Goal: Task Accomplishment & Management: Use online tool/utility

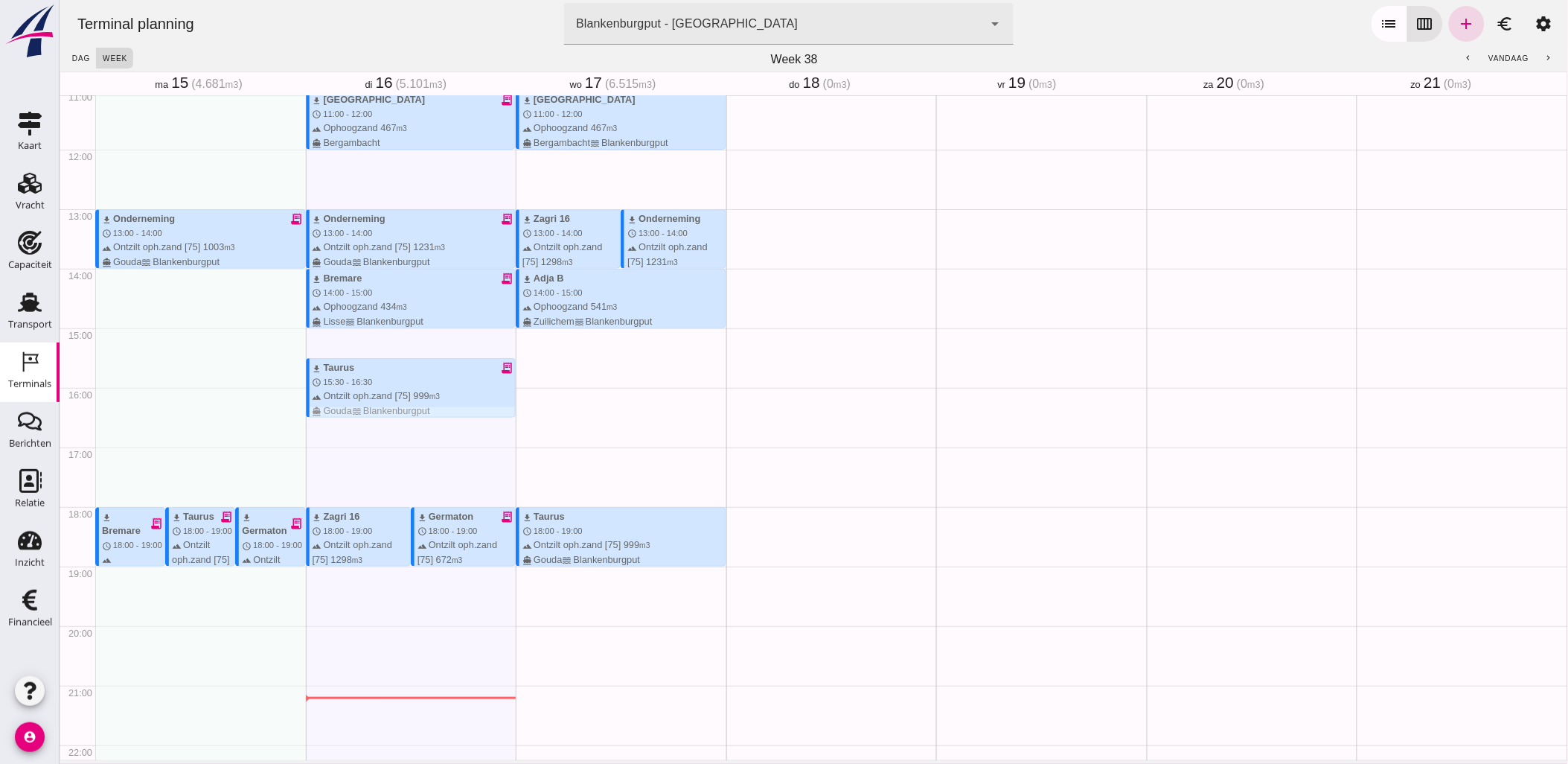
scroll to position [661, 0]
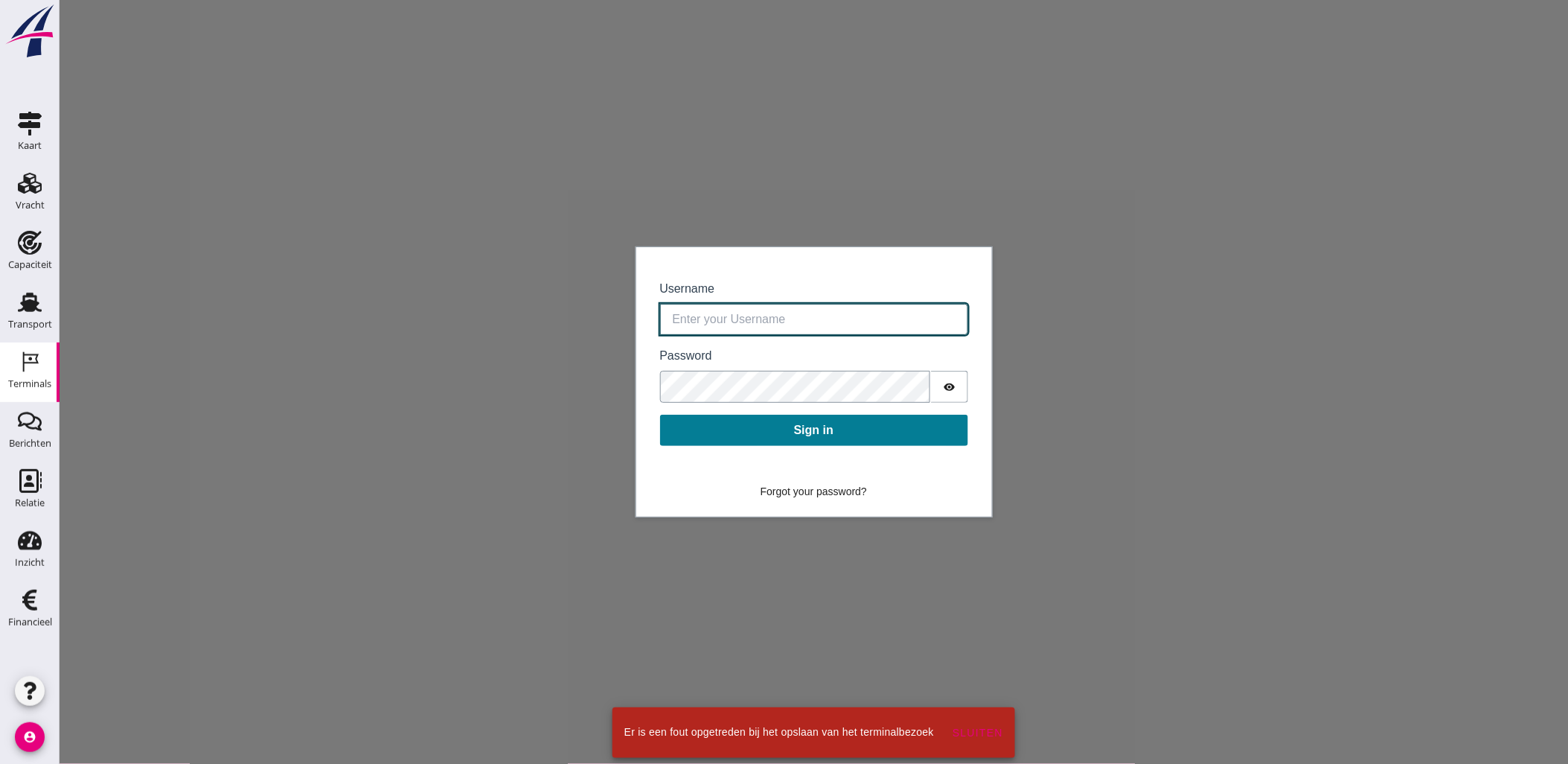
type input "rutger.vinke@vanoord.com"
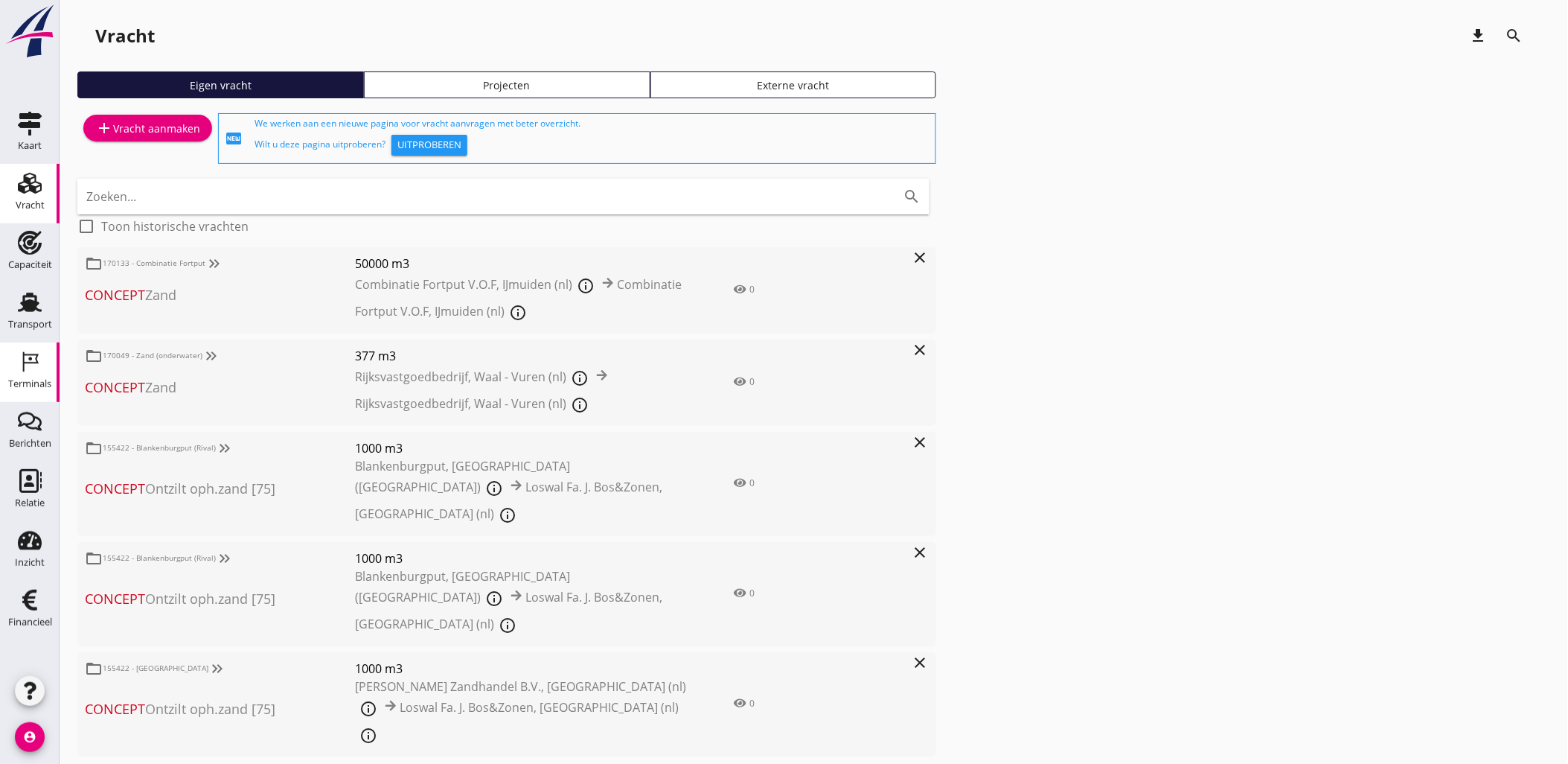
click at [35, 370] on icon "Terminals" at bounding box center [30, 362] width 24 height 24
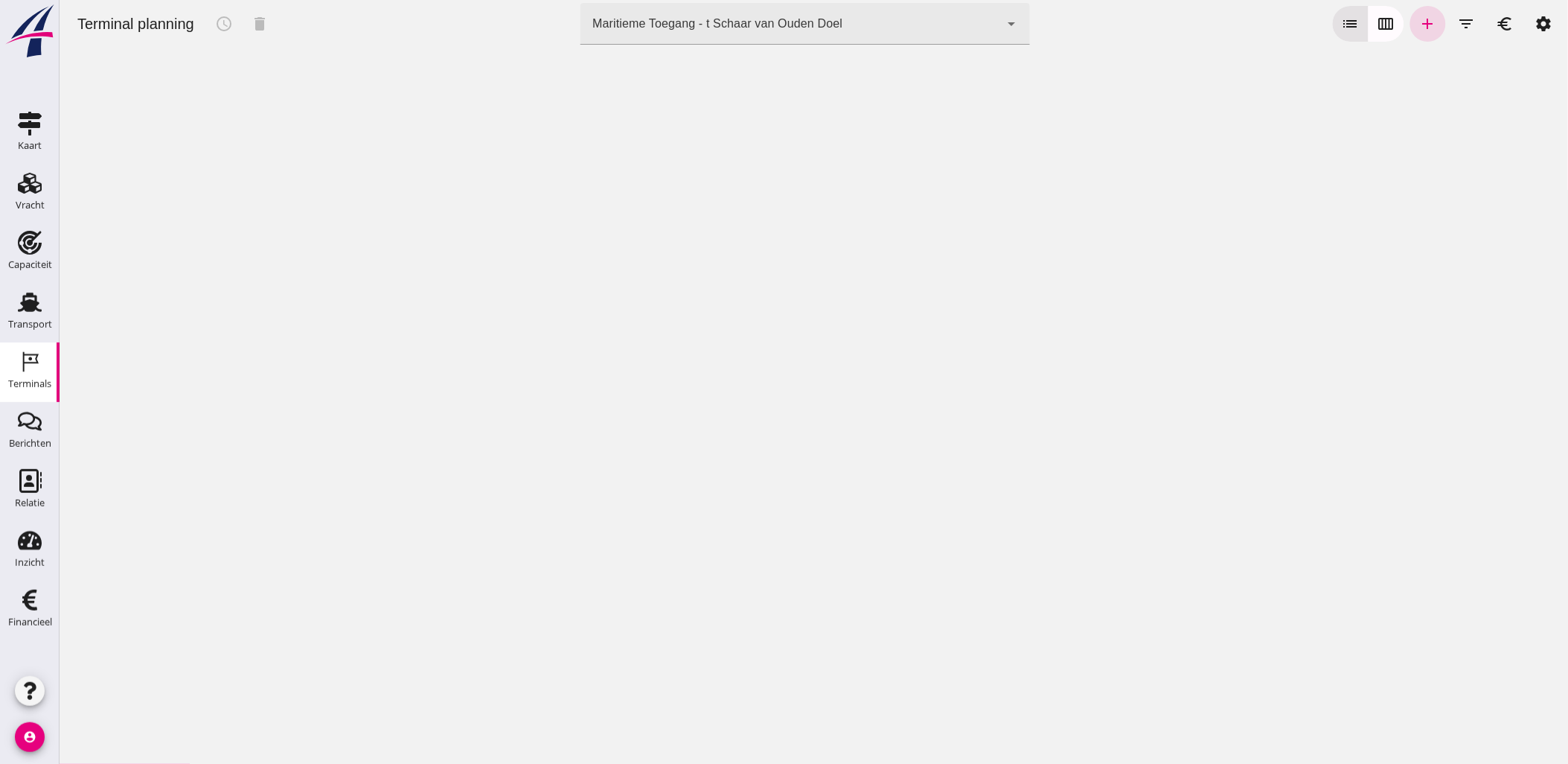
click at [830, 29] on div "Maritieme Toegang - t Schaar van Ouden Doel" at bounding box center [716, 23] width 250 height 18
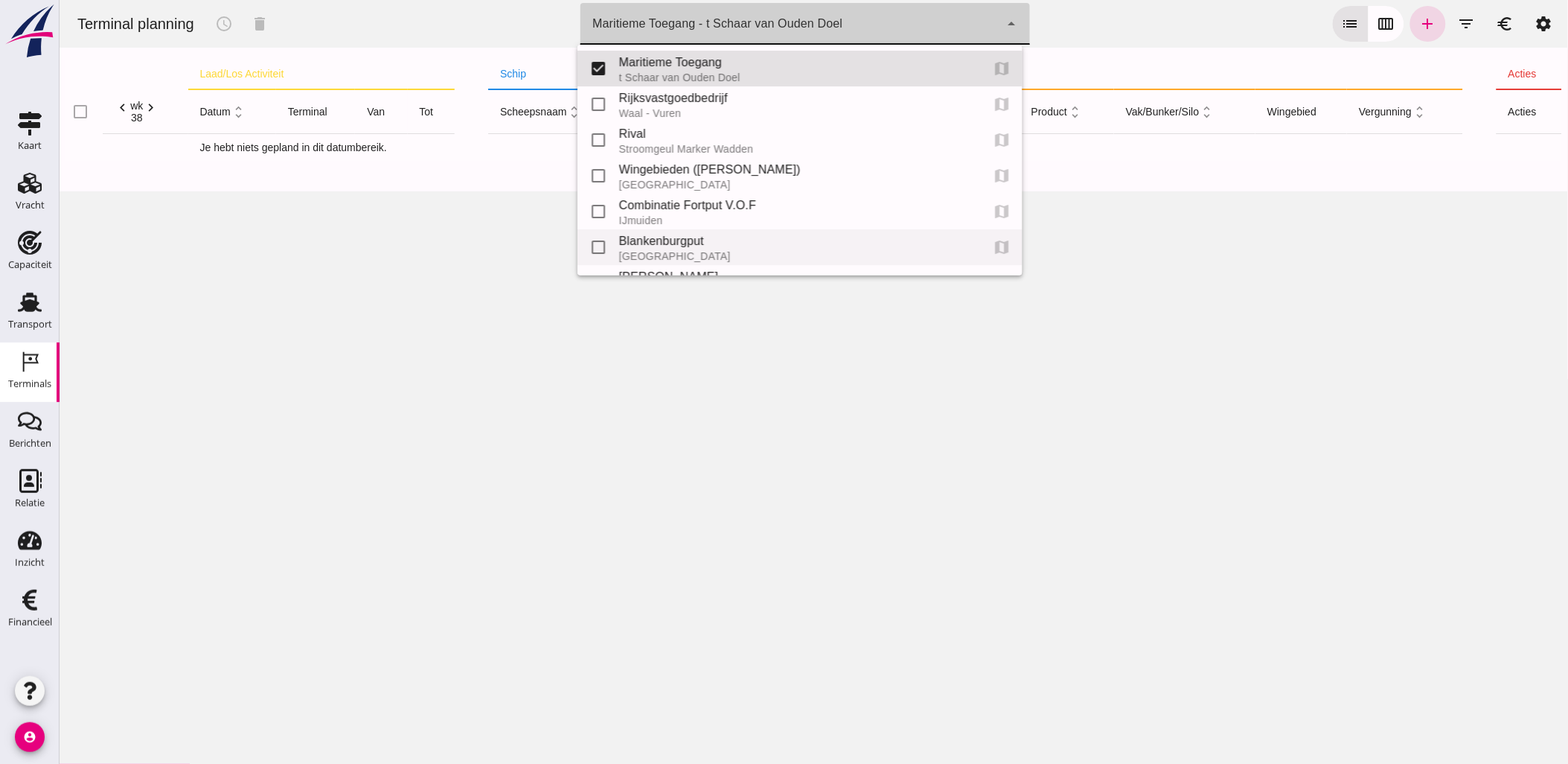
click at [708, 243] on div "Blankenburgput" at bounding box center [793, 241] width 350 height 18
type input "e6c78bfd-e3f1-4bb9-b01e-b37ce3668b52"
checkbox input "false"
checkbox input "true"
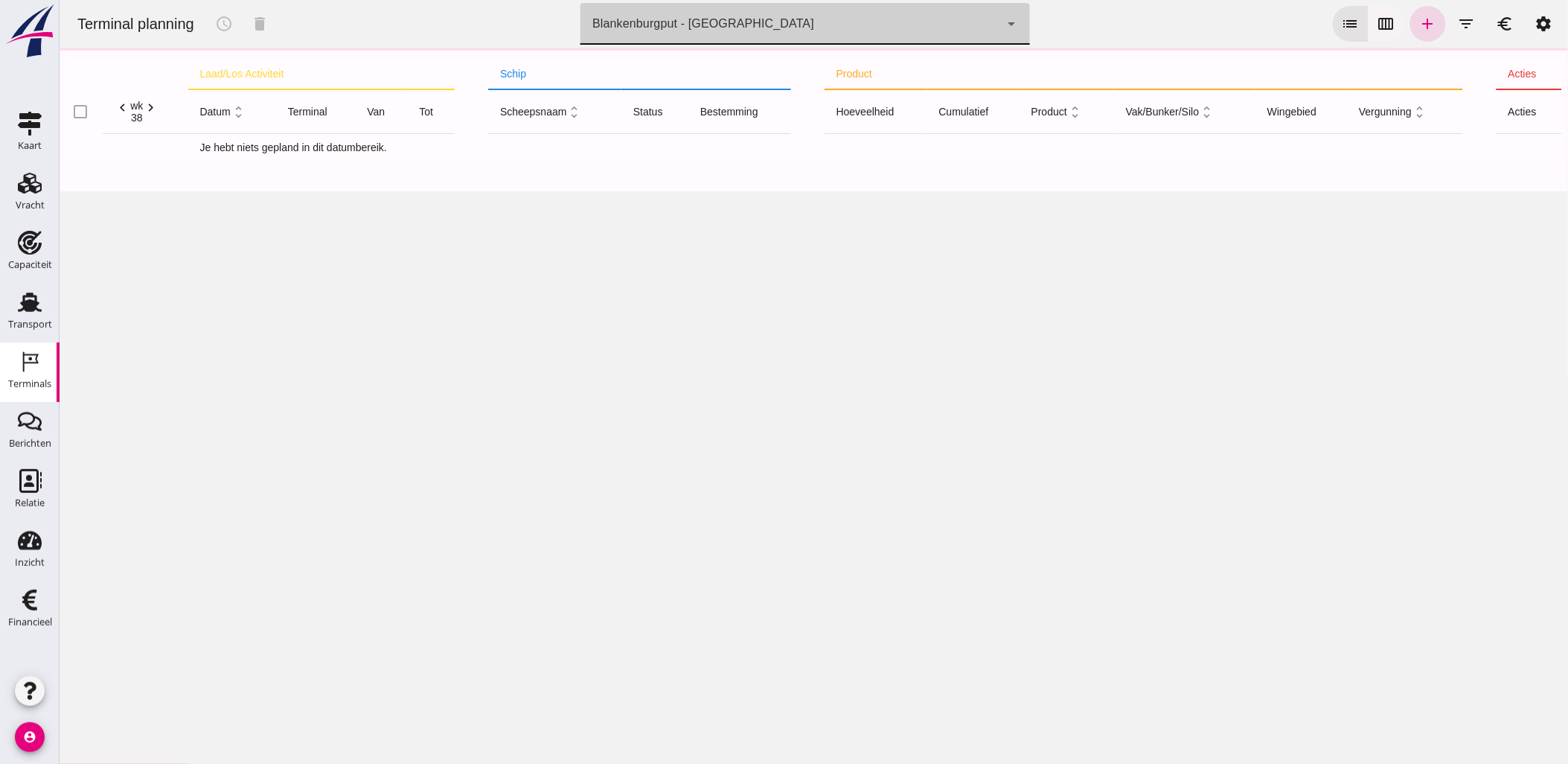
click at [1377, 29] on icon "calendar_view_week" at bounding box center [1385, 23] width 18 height 18
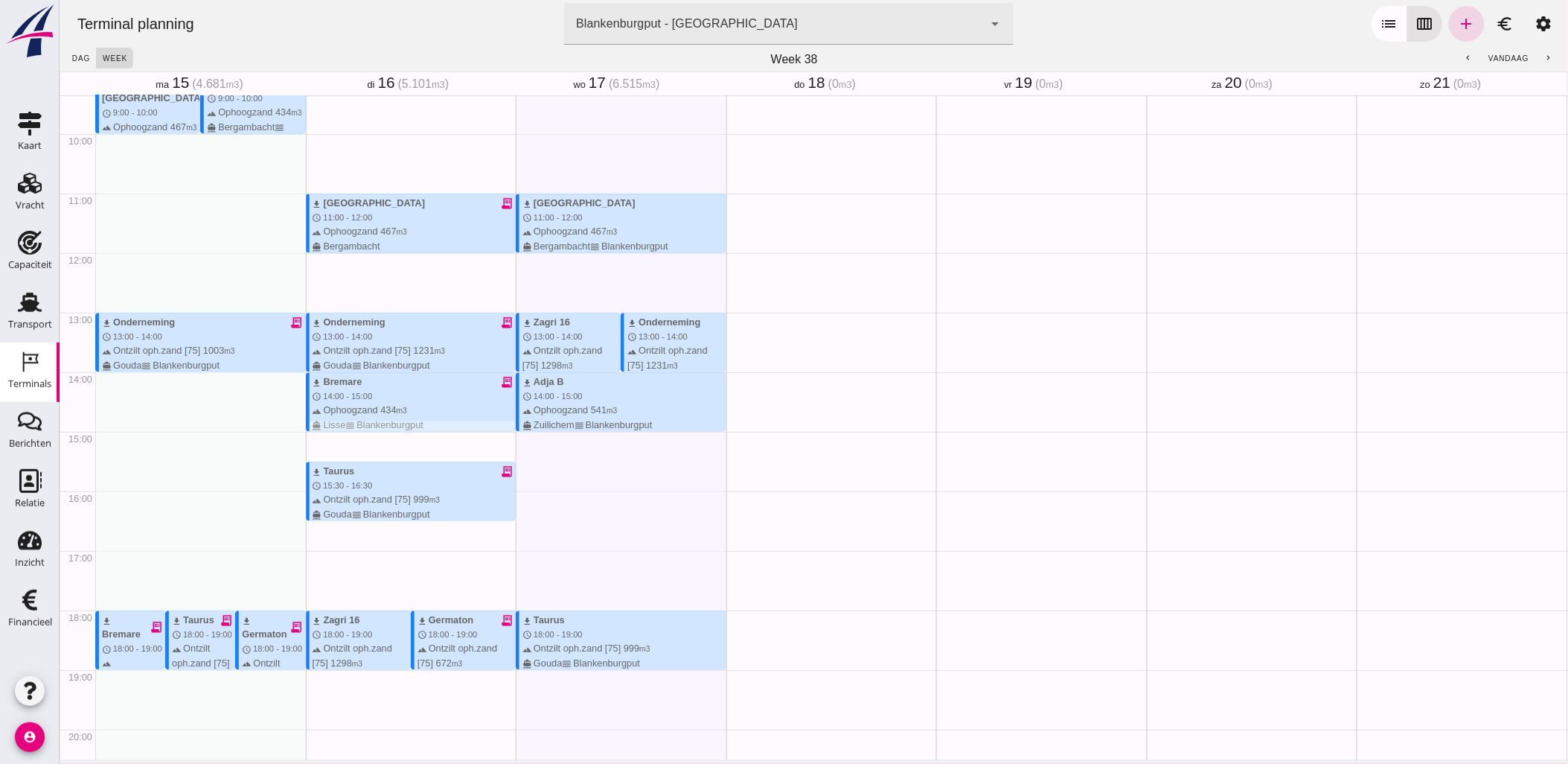
scroll to position [559, 0]
click at [412, 407] on div "terrain Ophoogzand 434 m3 directions_boat Lisse waves Blankenburgput" at bounding box center [413, 414] width 203 height 29
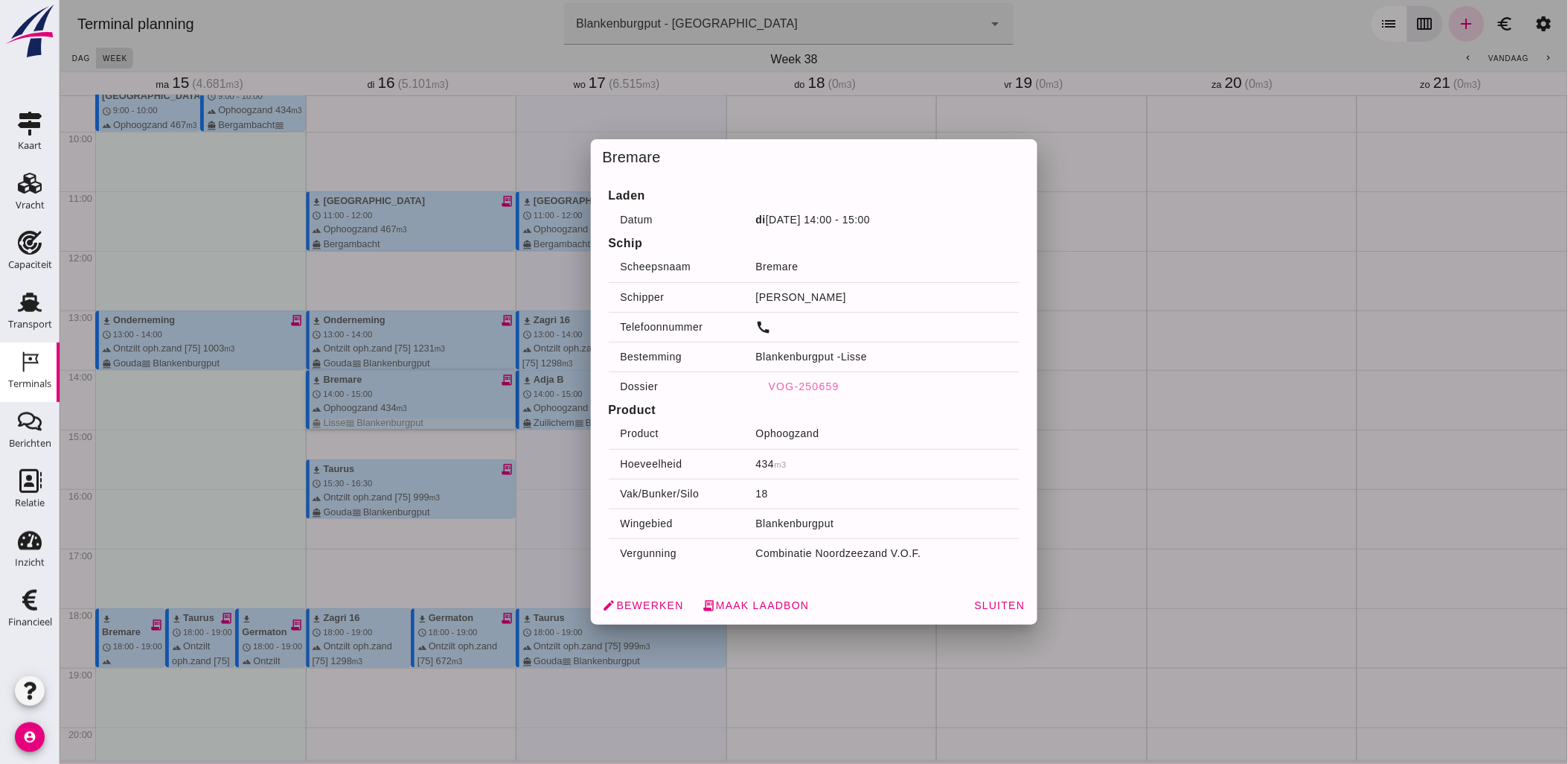
click at [412, 407] on div at bounding box center [813, 382] width 1508 height 764
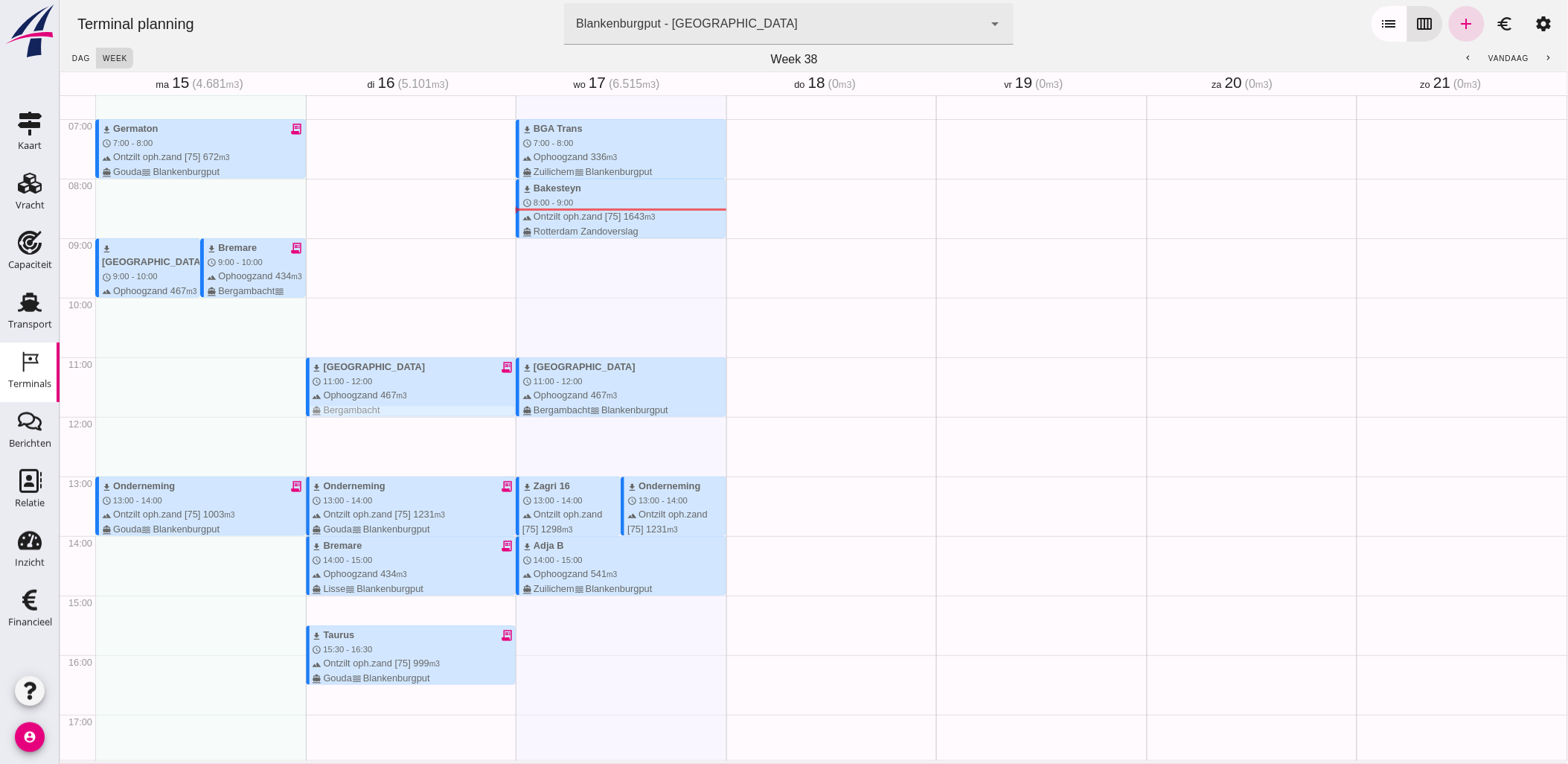
scroll to position [310, 0]
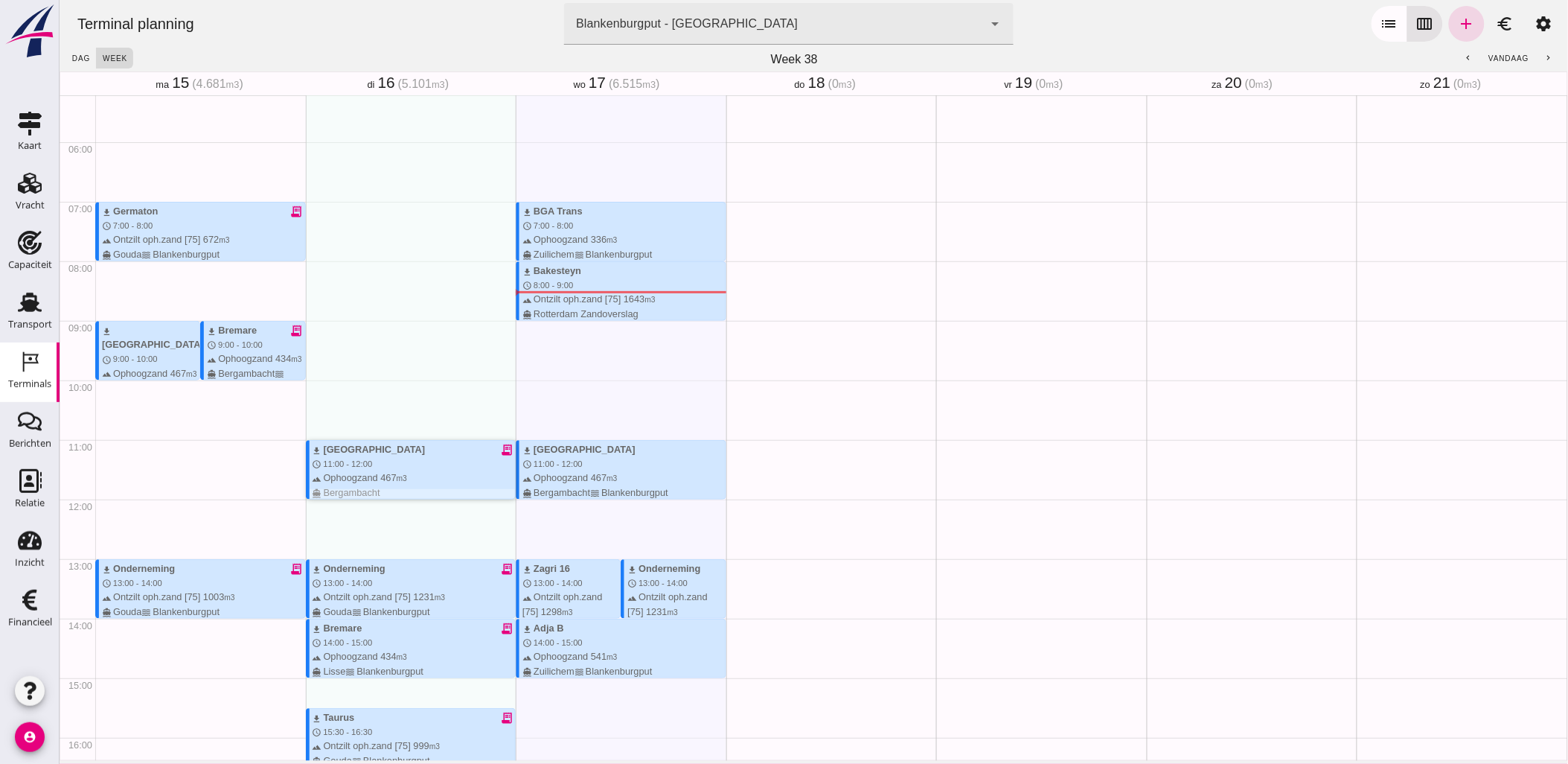
click at [457, 472] on div "terrain Ophoogzand 467 m3 directions_boat [GEOGRAPHIC_DATA]" at bounding box center [413, 484] width 203 height 29
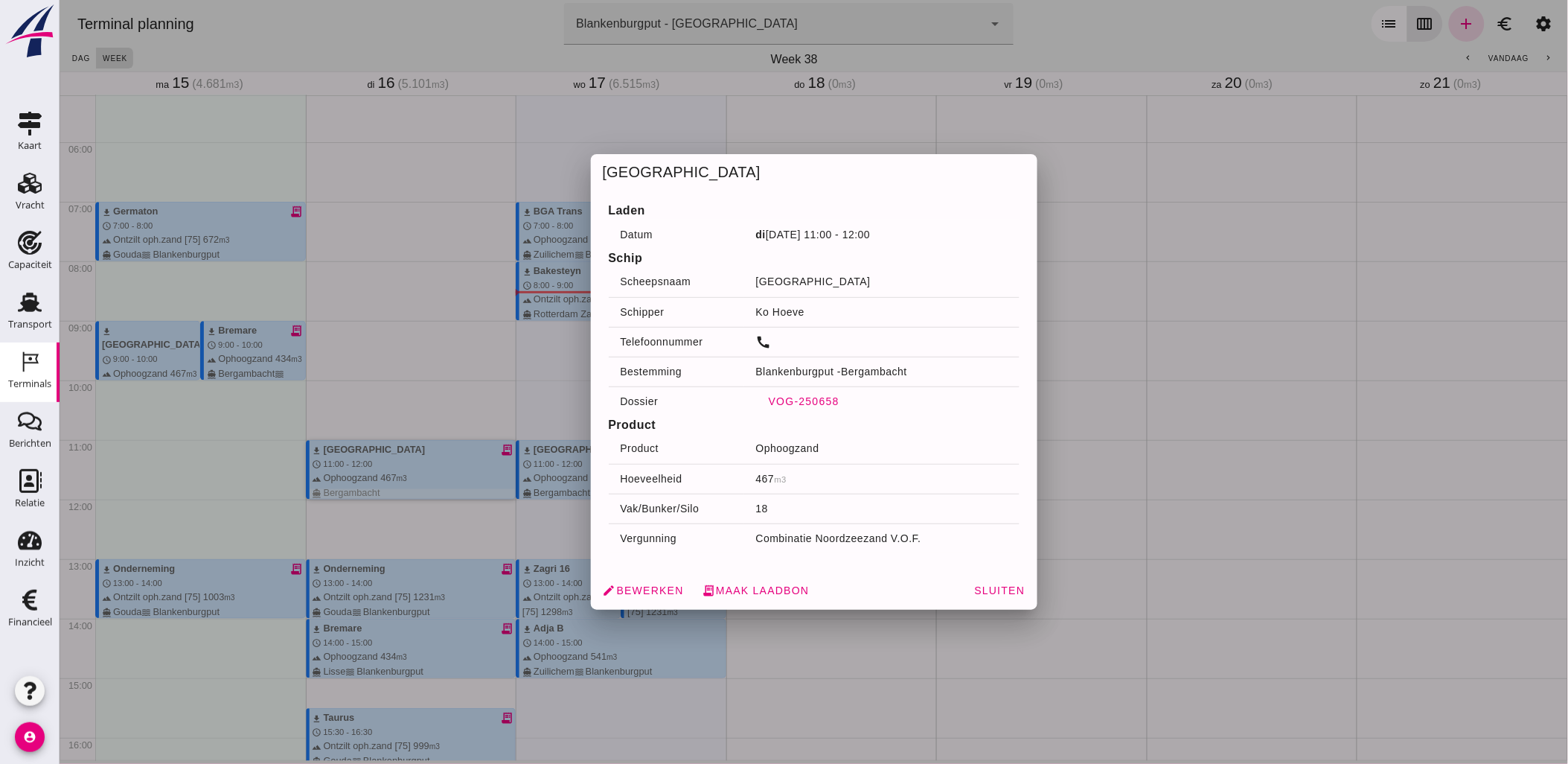
click at [791, 402] on span "VOG-250658" at bounding box center [802, 400] width 71 height 12
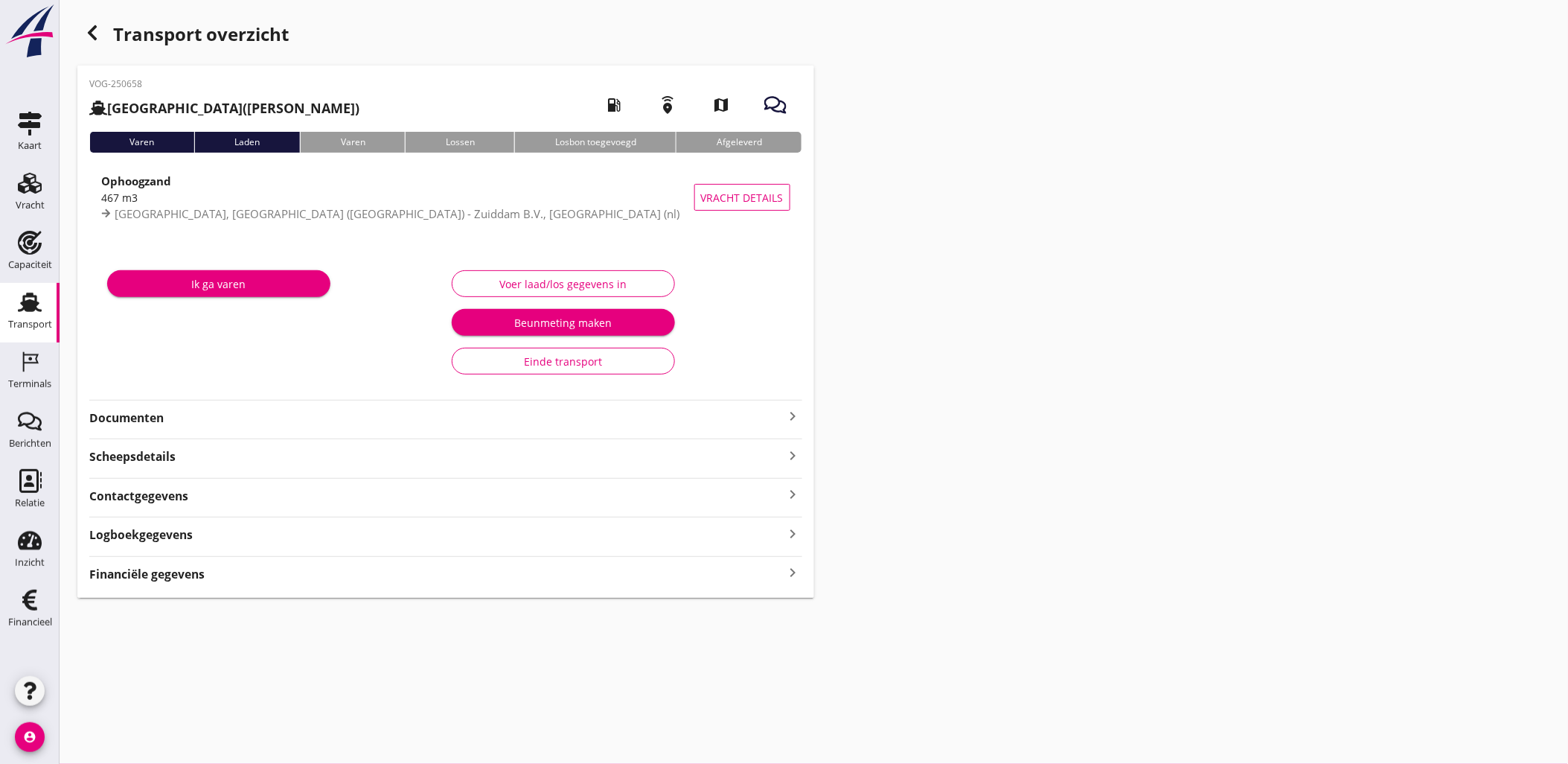
click at [285, 418] on strong "Documenten" at bounding box center [437, 418] width 695 height 18
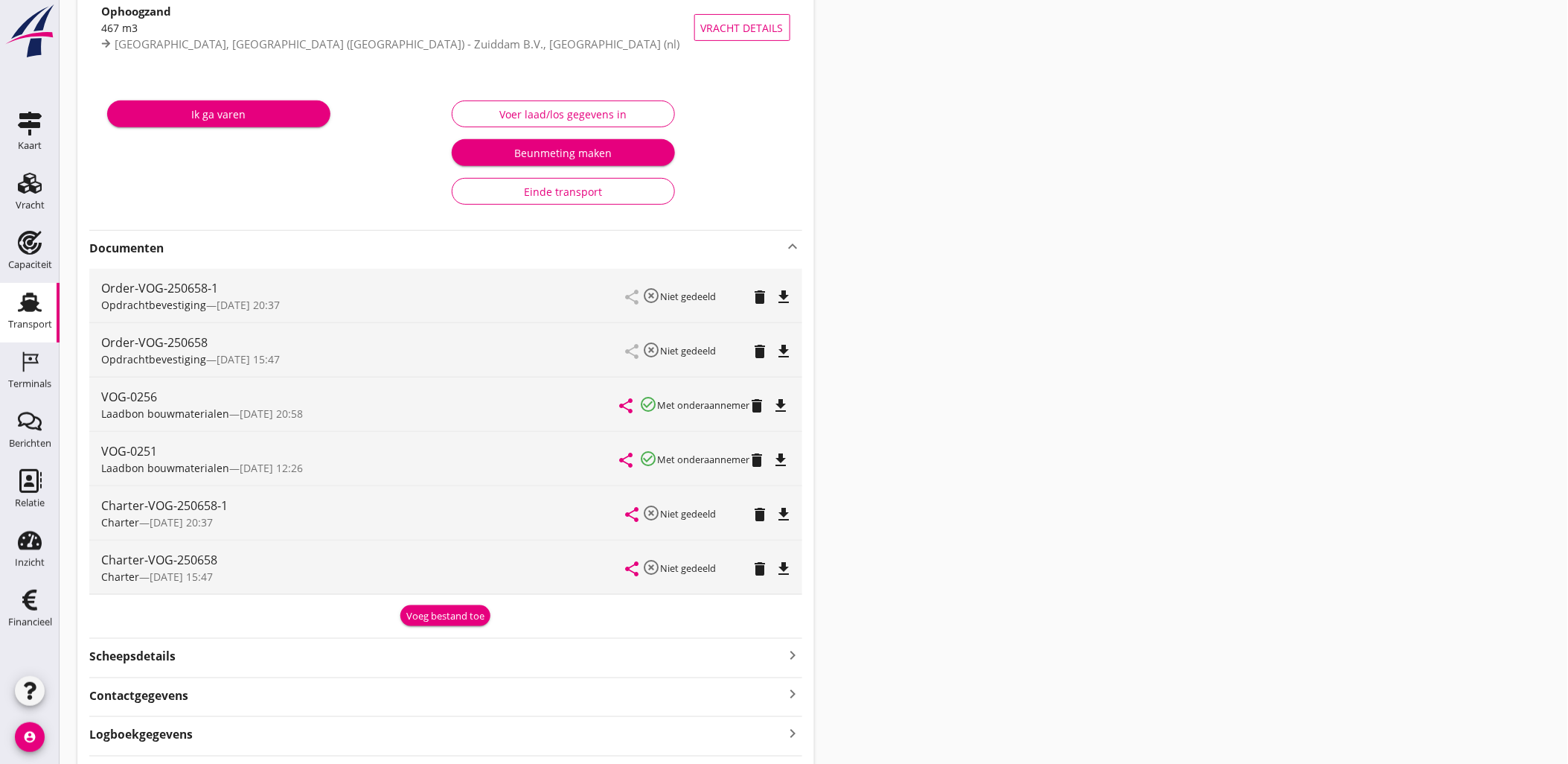
scroll to position [248, 0]
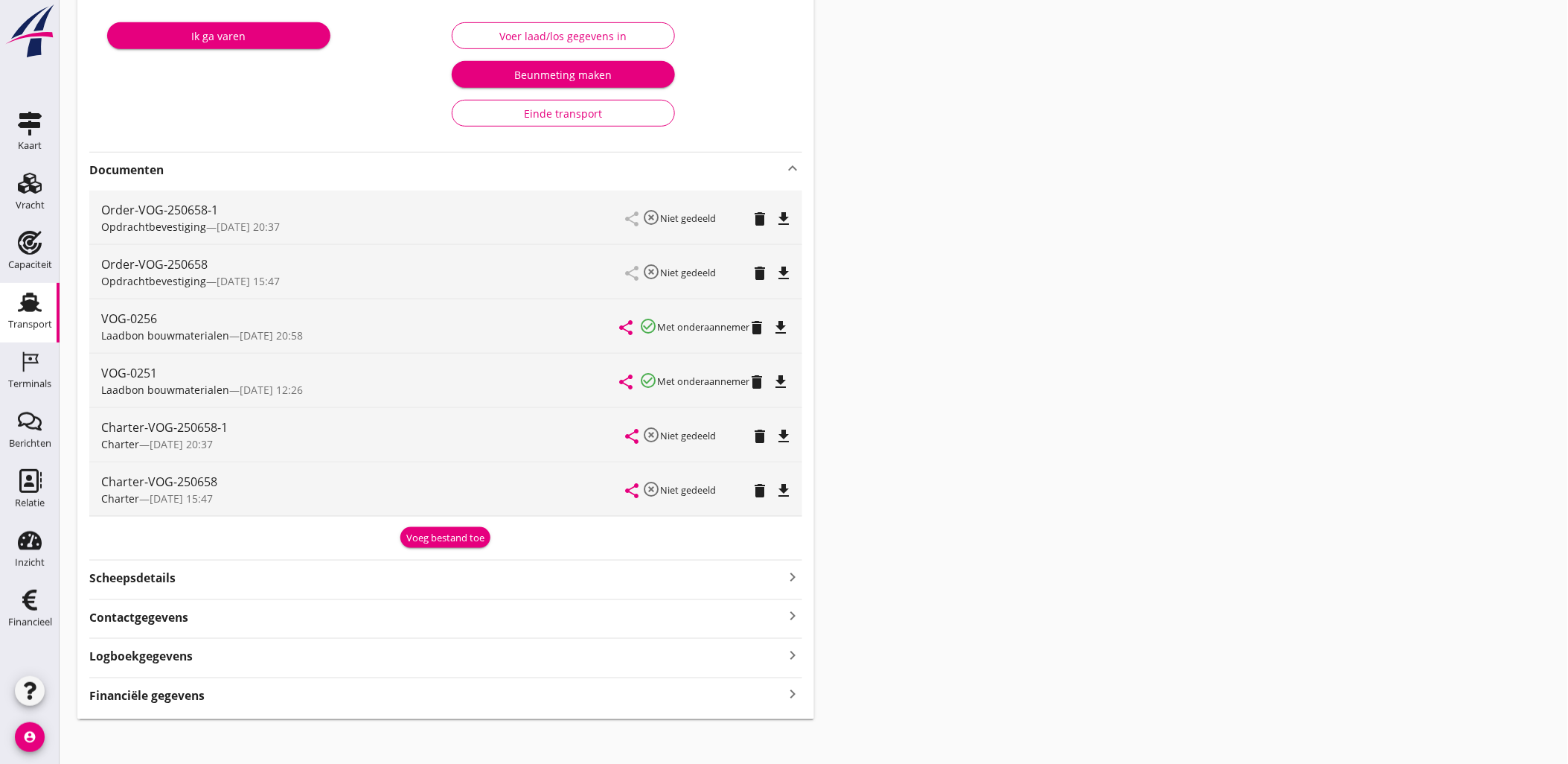
click at [271, 622] on div "Contactgegevens keyboard_arrow_right" at bounding box center [445, 616] width 713 height 20
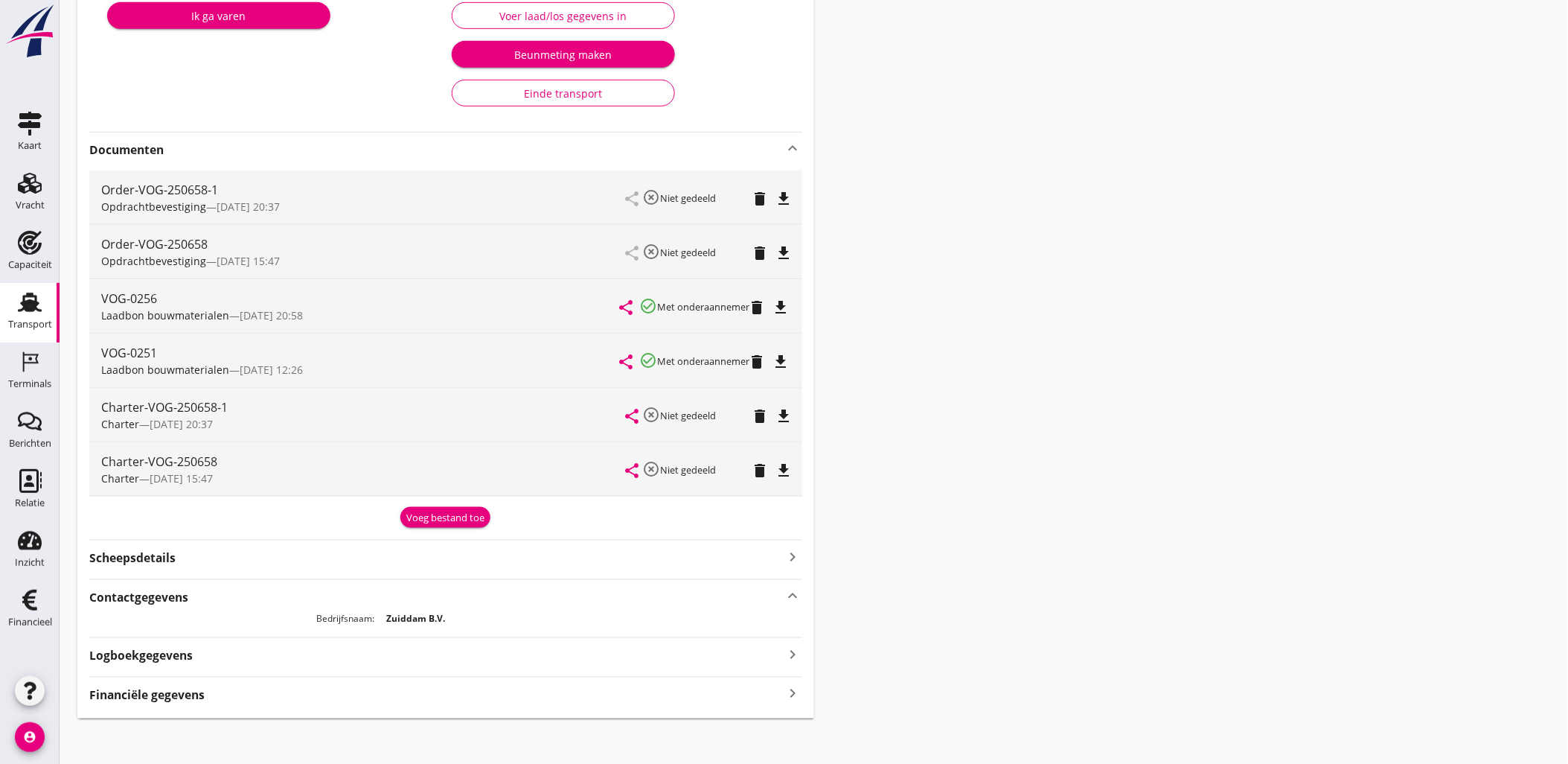
scroll to position [276, 0]
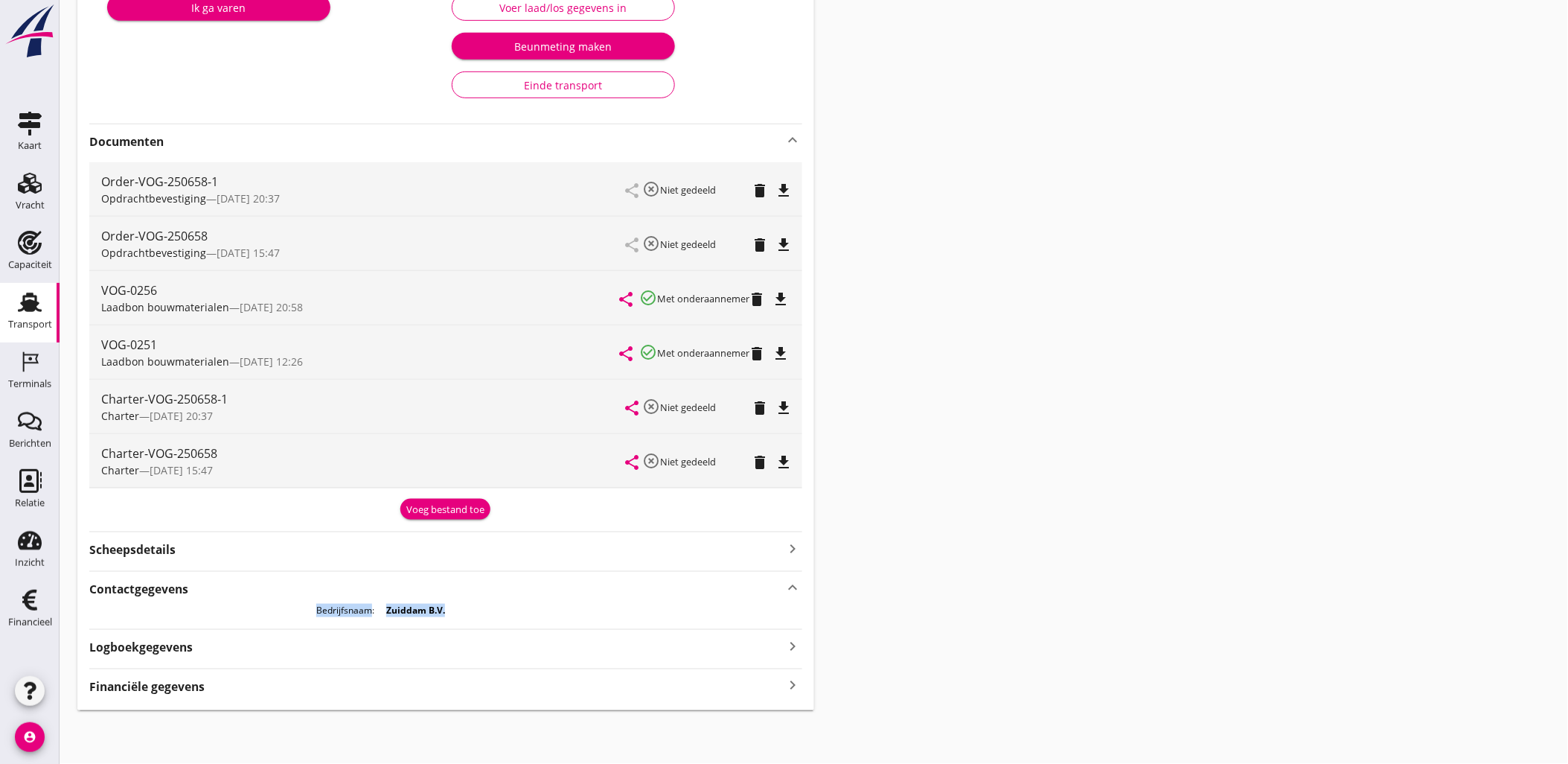
drag, startPoint x: 463, startPoint y: 608, endPoint x: 315, endPoint y: 613, distance: 148.1
click at [315, 613] on dl "Bedrijfsnaam Zuiddam B.V." at bounding box center [445, 610] width 713 height 14
click at [768, 556] on div "Scheepsdetails keyboard_arrow_right" at bounding box center [445, 548] width 713 height 20
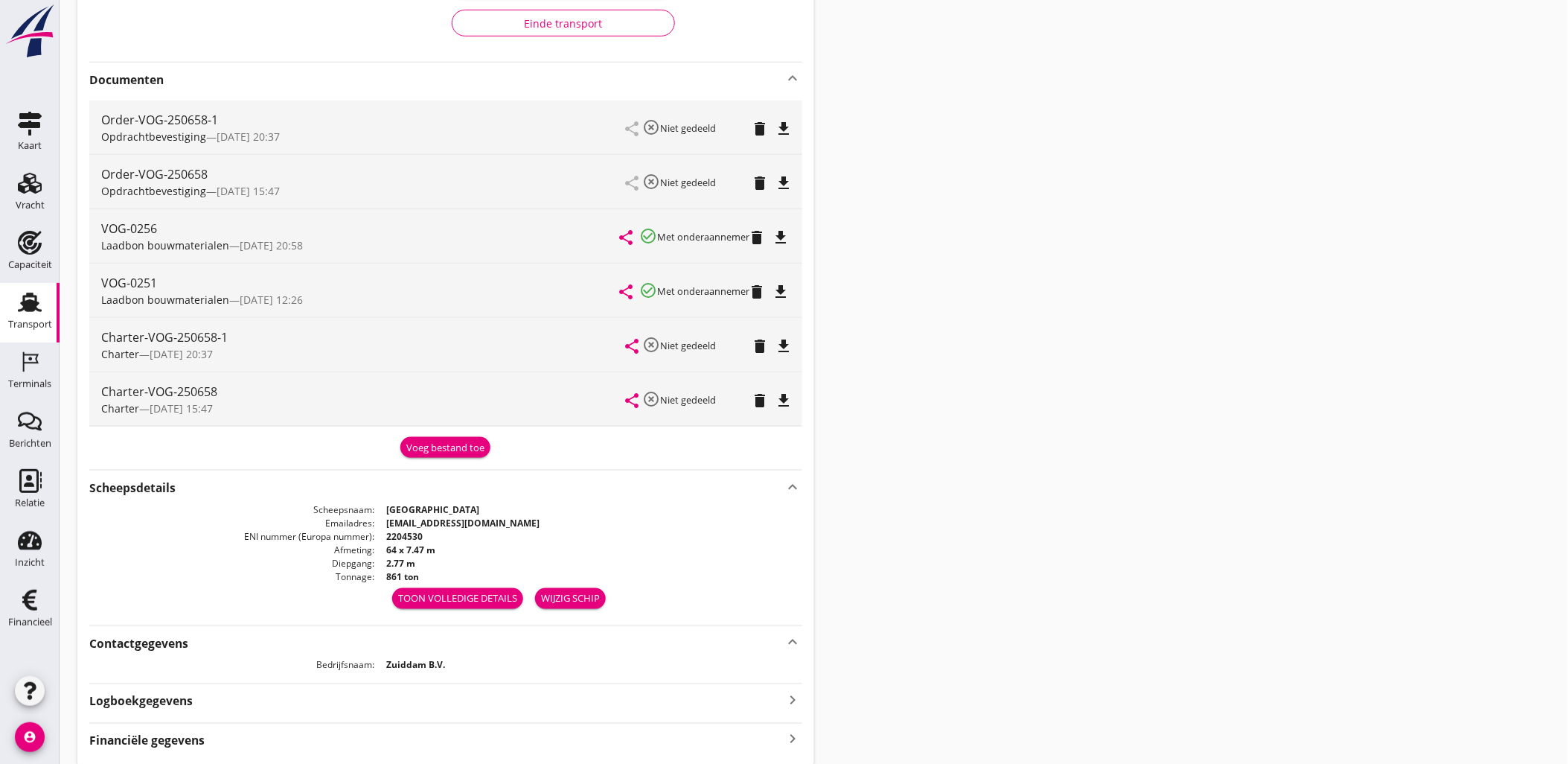
scroll to position [309, 0]
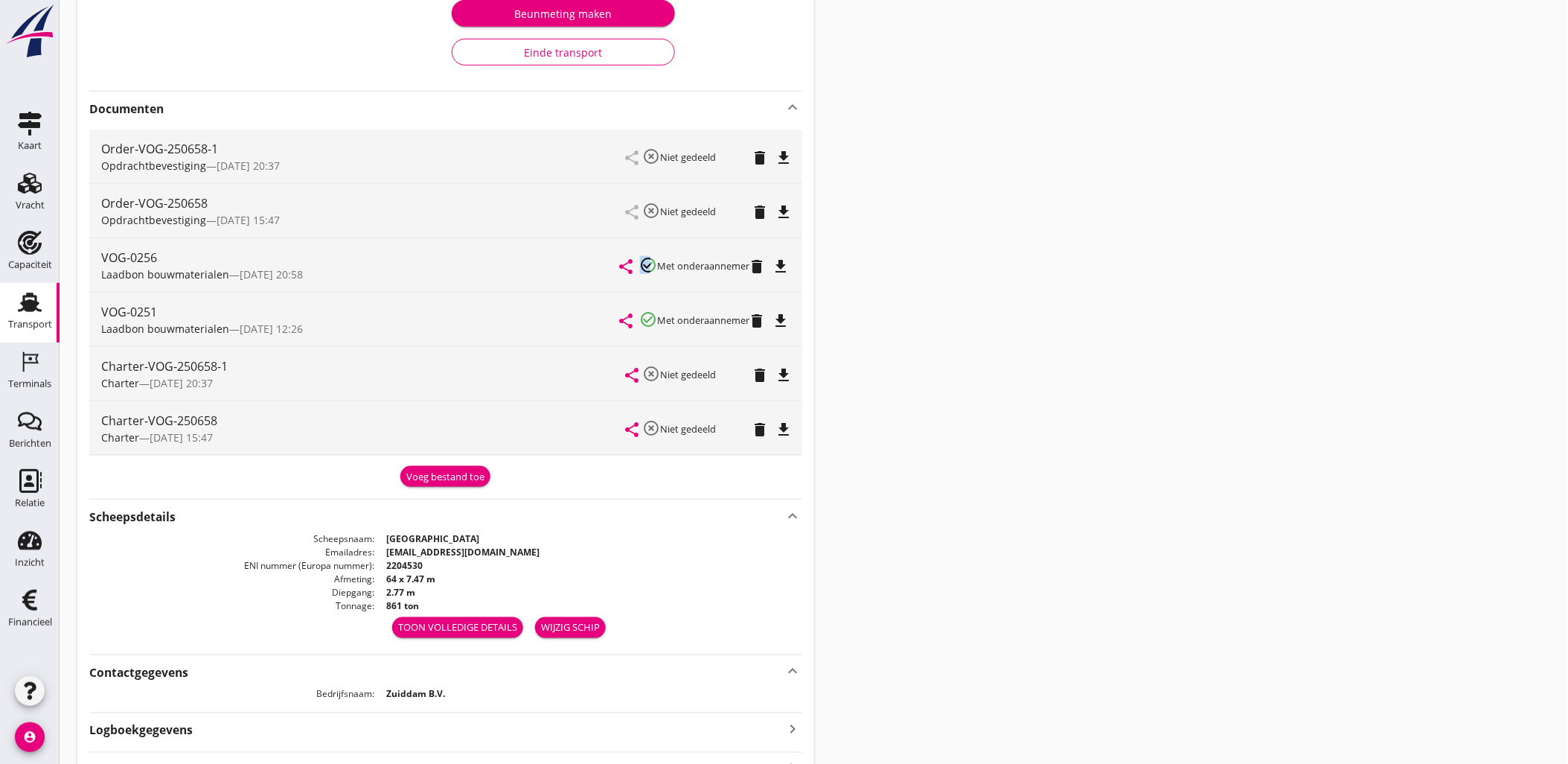
drag, startPoint x: 653, startPoint y: 266, endPoint x: 643, endPoint y: 264, distance: 10.2
click at [643, 264] on icon "check_circle_outline" at bounding box center [648, 265] width 18 height 18
drag, startPoint x: 643, startPoint y: 264, endPoint x: 657, endPoint y: 269, distance: 14.9
click at [657, 269] on icon "check_circle_outline" at bounding box center [648, 265] width 18 height 18
click at [786, 269] on icon "file_download" at bounding box center [780, 266] width 18 height 18
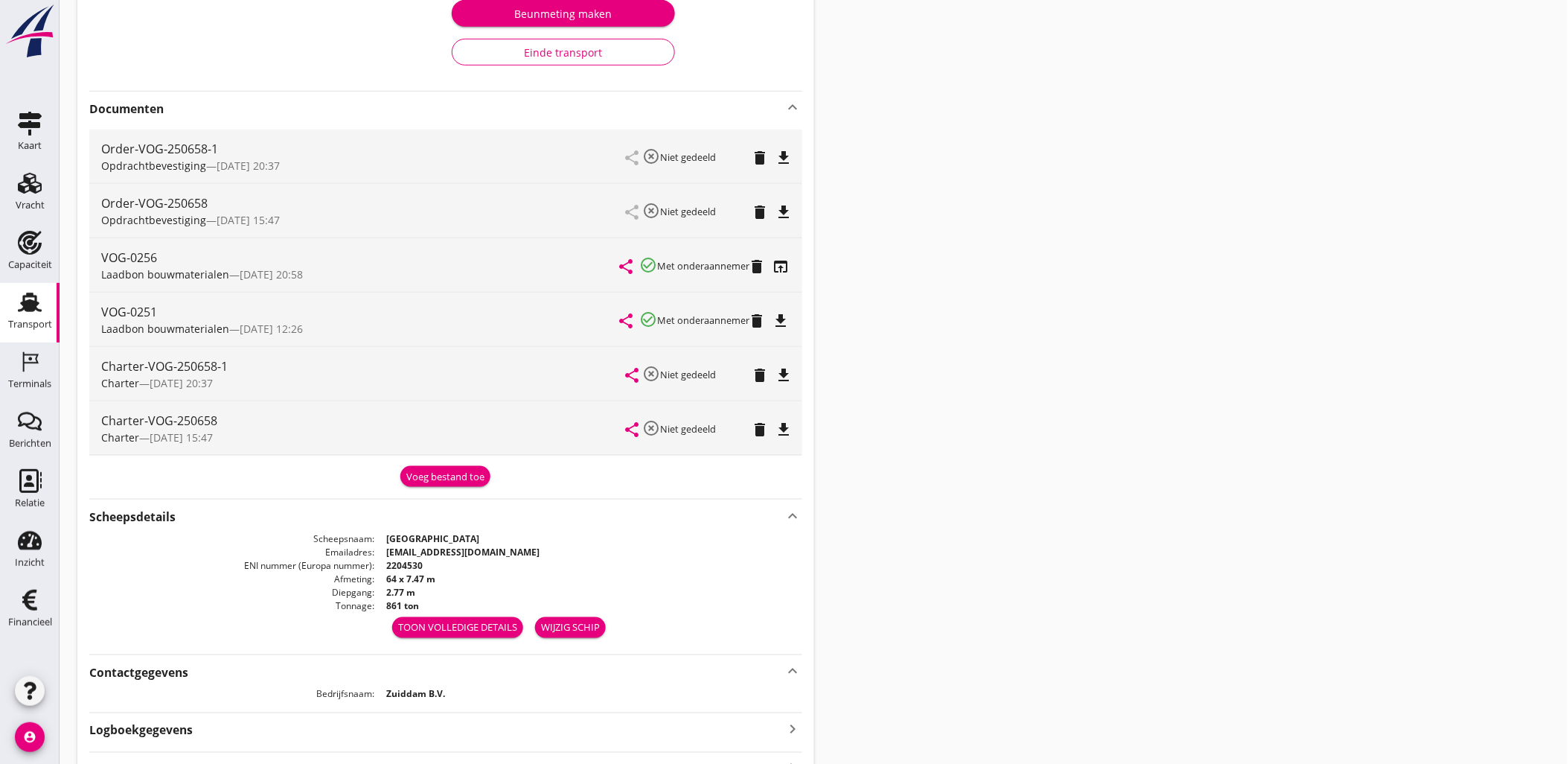
click at [790, 320] on icon "file_download" at bounding box center [780, 320] width 18 height 18
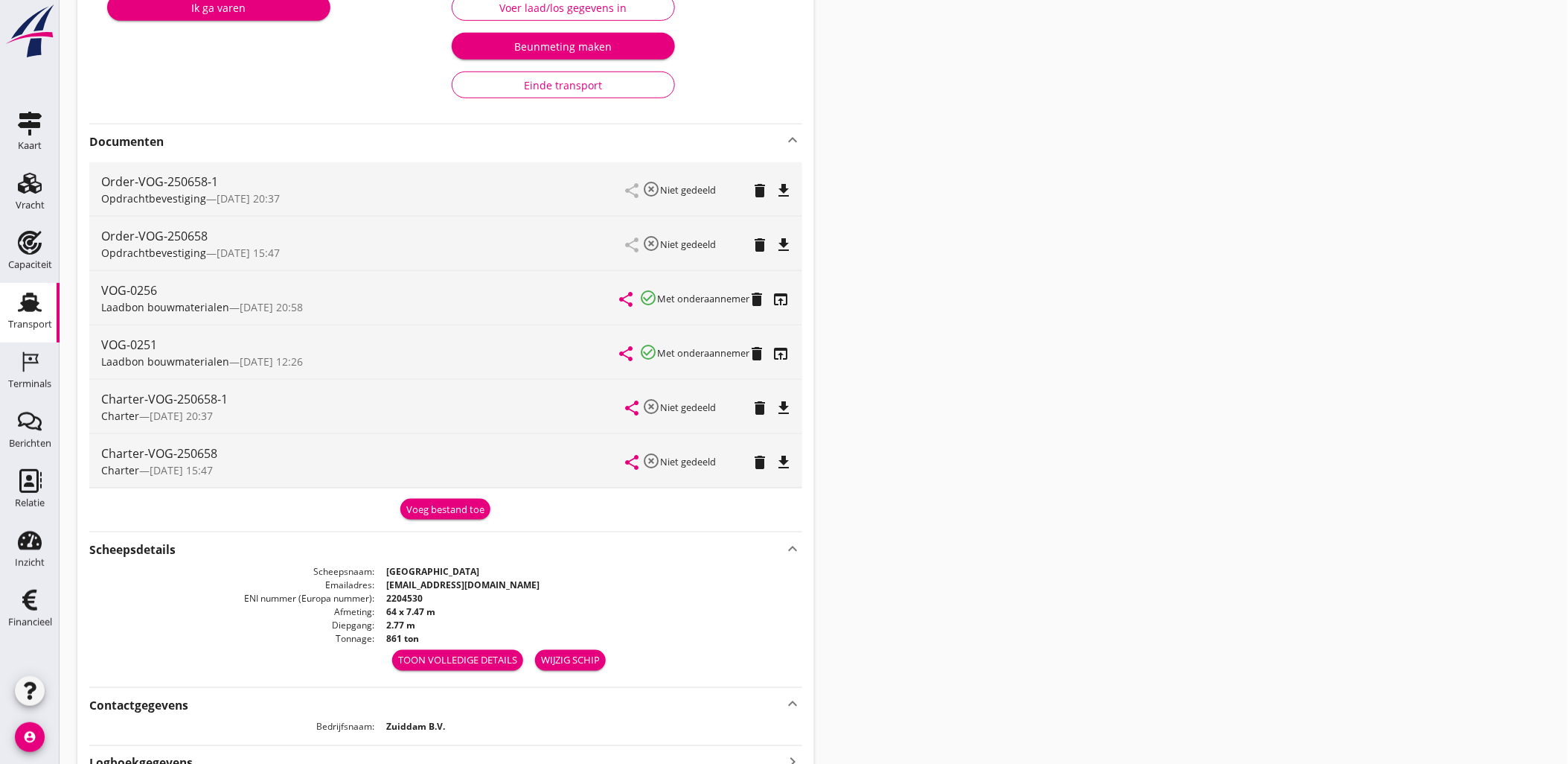
scroll to position [226, 0]
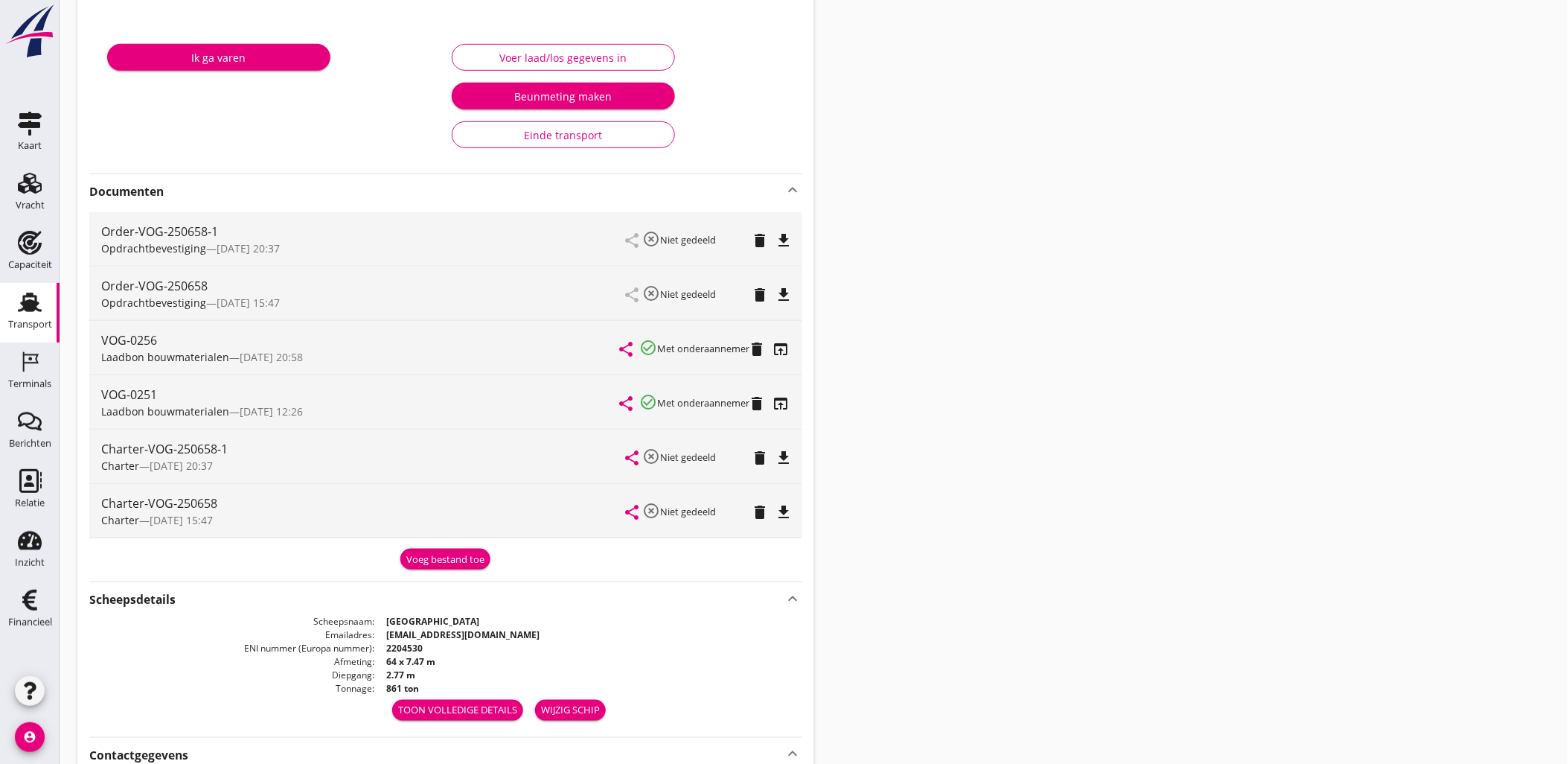
click at [1028, 321] on div "Transport overzicht VOG-250658 [GEOGRAPHIC_DATA] ([GEOGRAPHIC_DATA]) local_gas_…" at bounding box center [814, 334] width 1508 height 1120
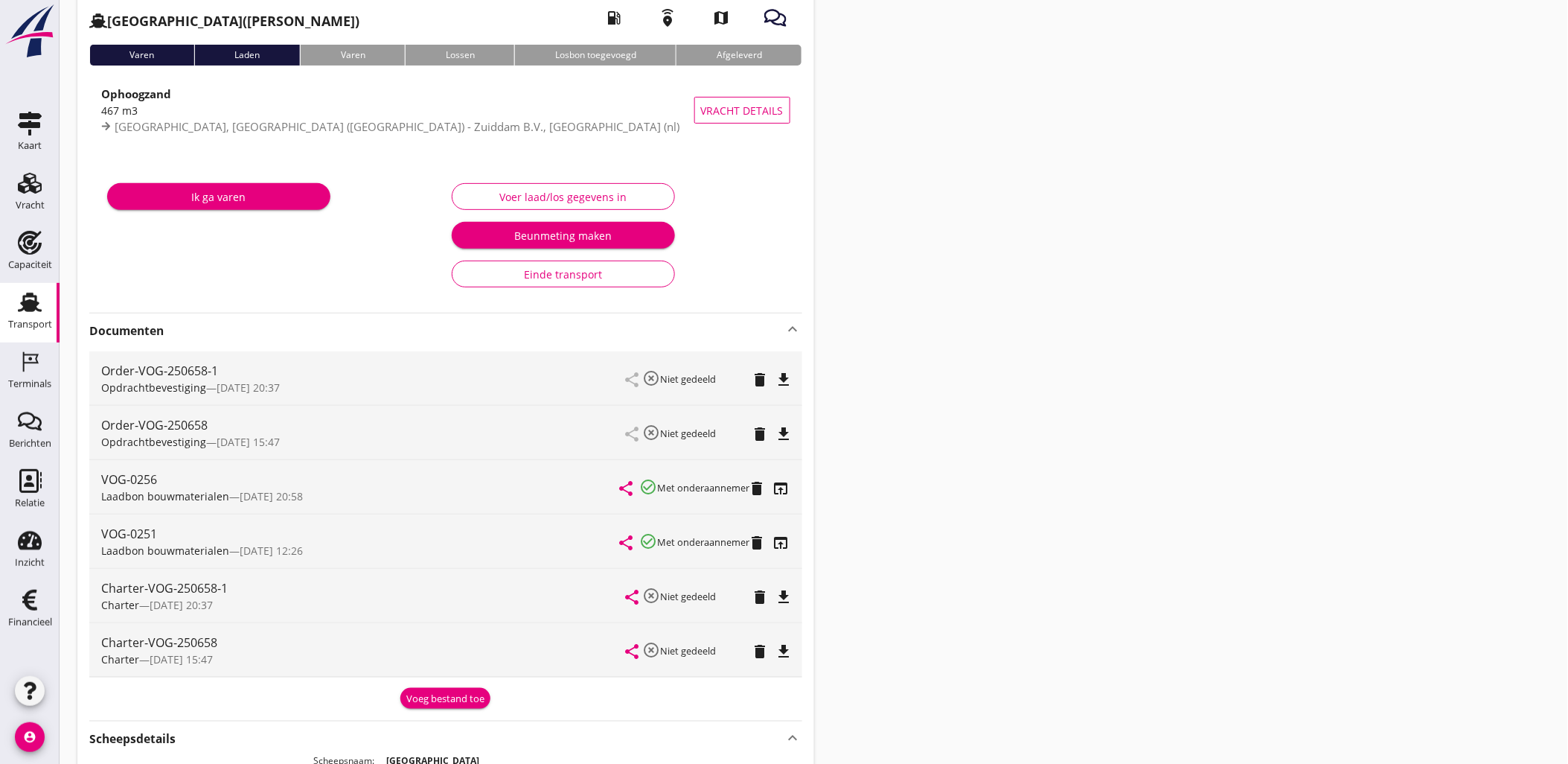
scroll to position [0, 0]
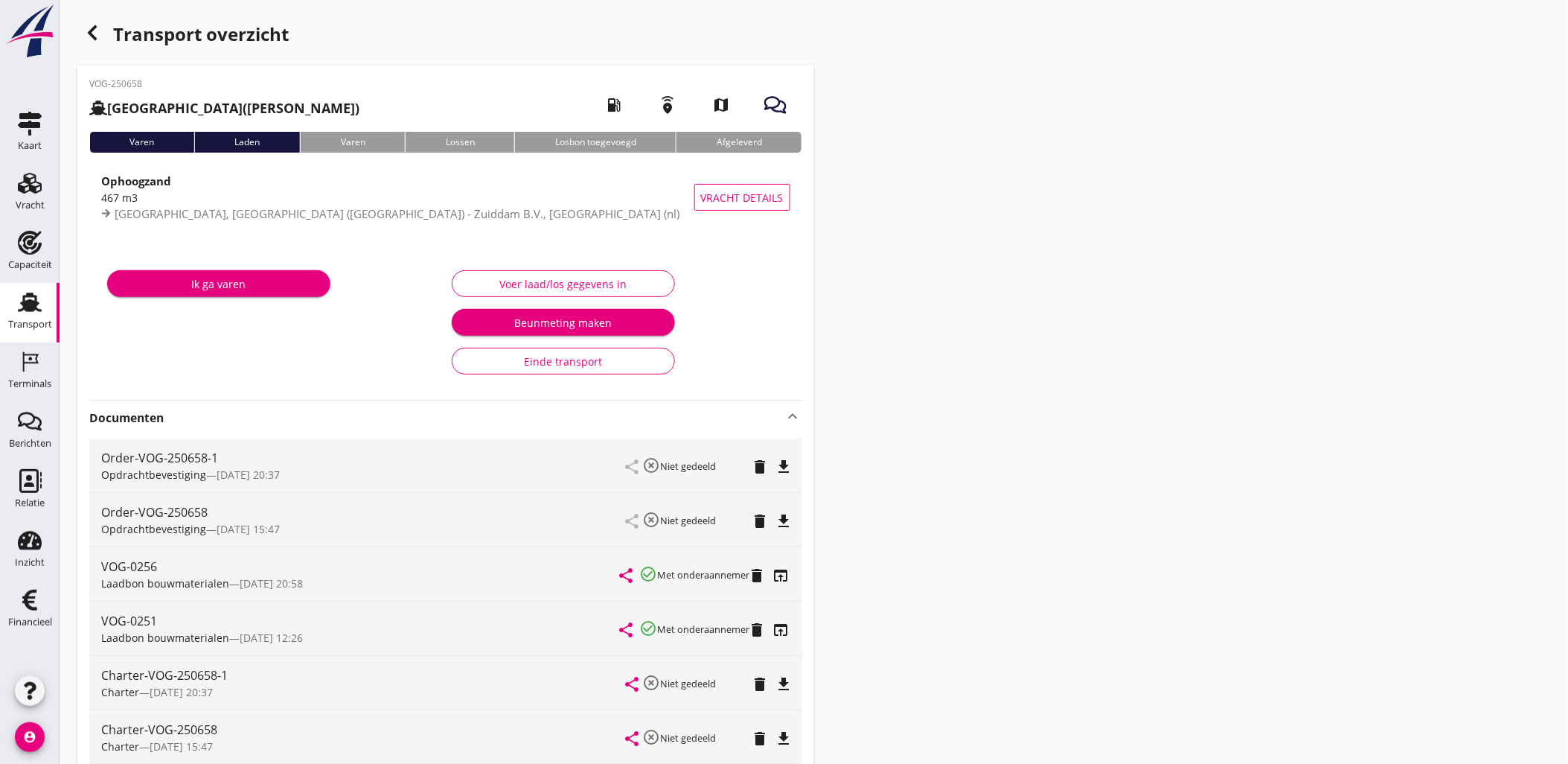
click at [102, 32] on div "button" at bounding box center [92, 32] width 30 height 30
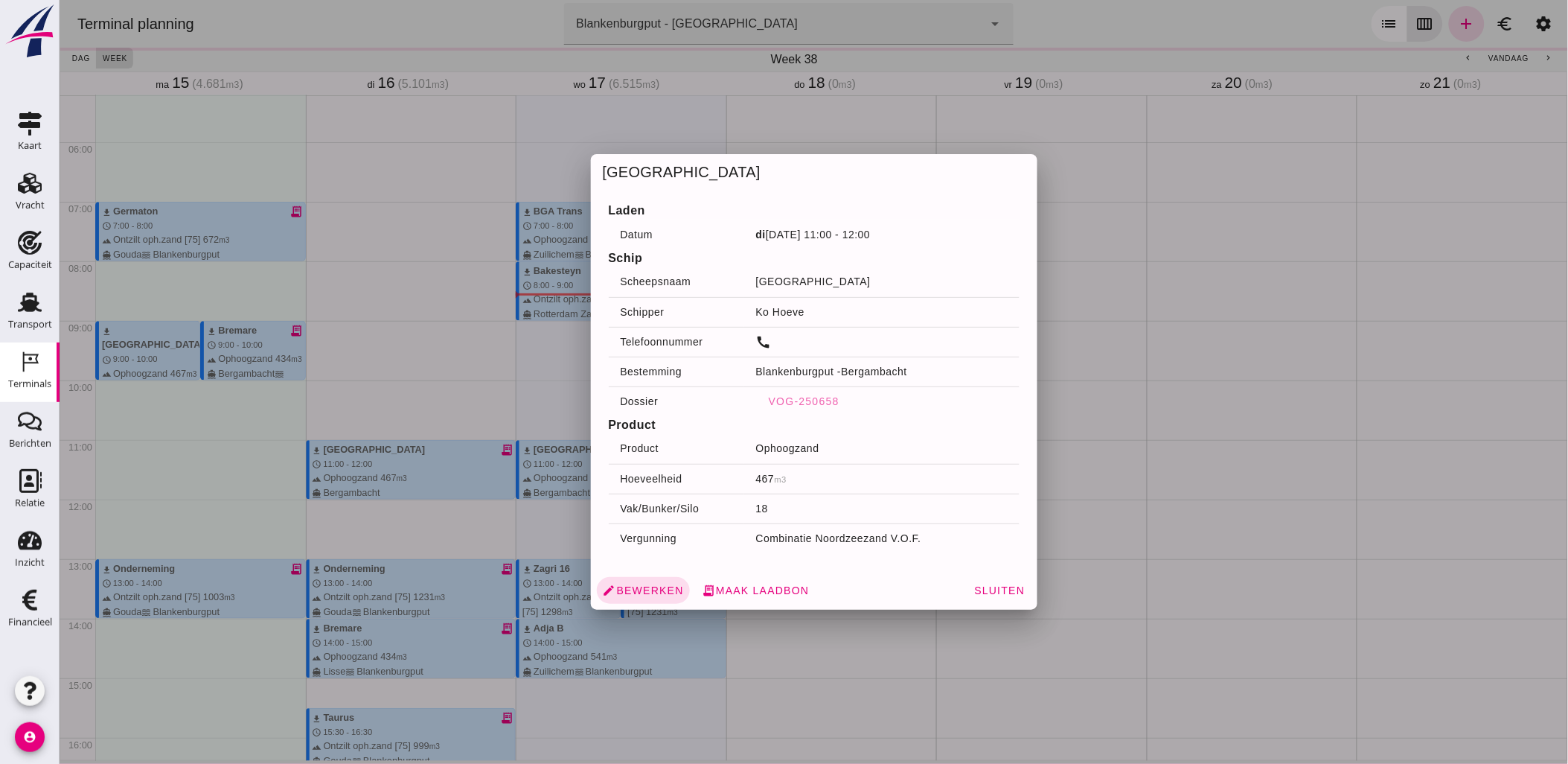
drag, startPoint x: 984, startPoint y: 591, endPoint x: 874, endPoint y: 568, distance: 112.4
click at [984, 591] on span "Sluiten" at bounding box center [998, 590] width 52 height 12
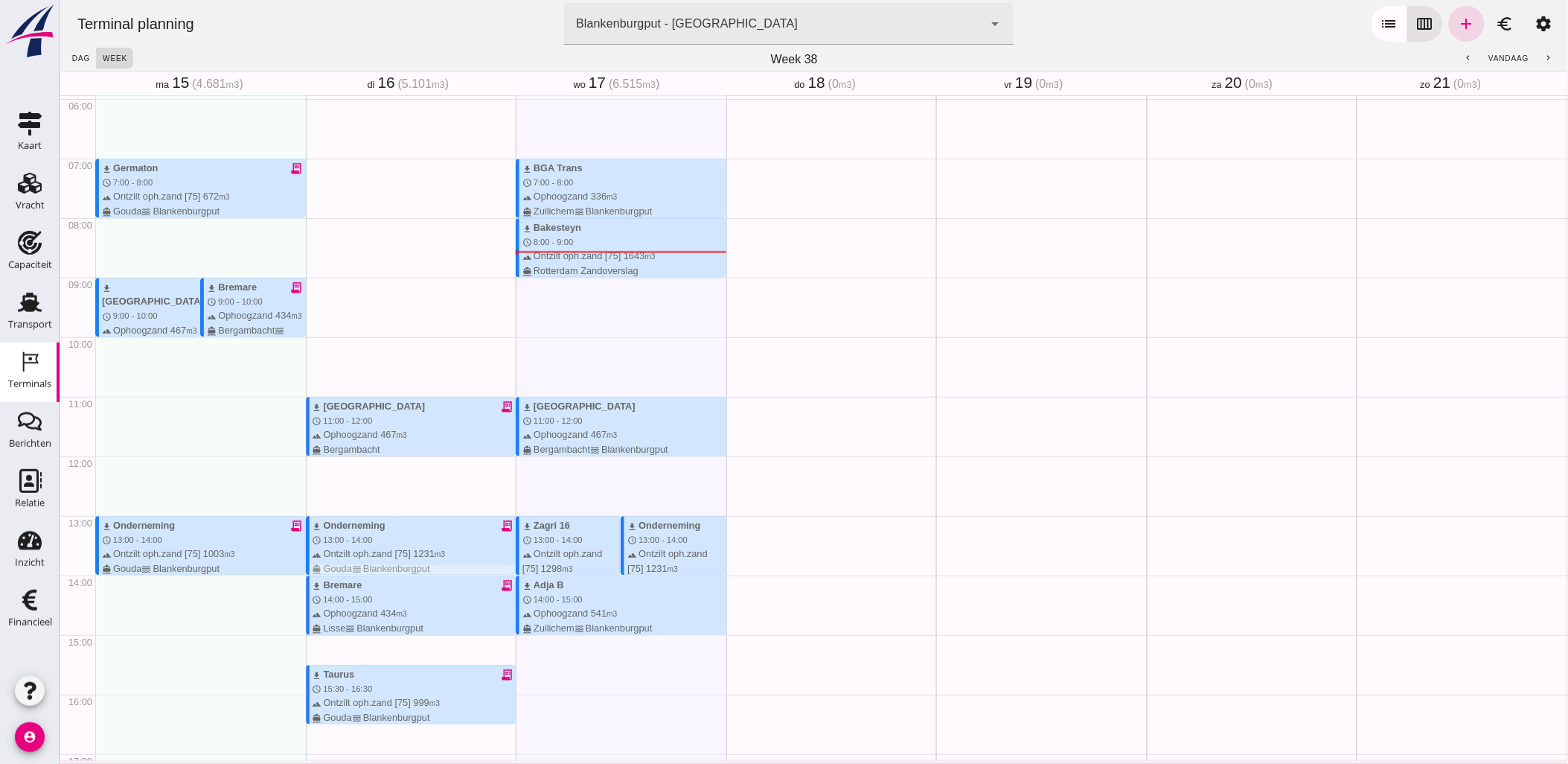
scroll to position [393, 0]
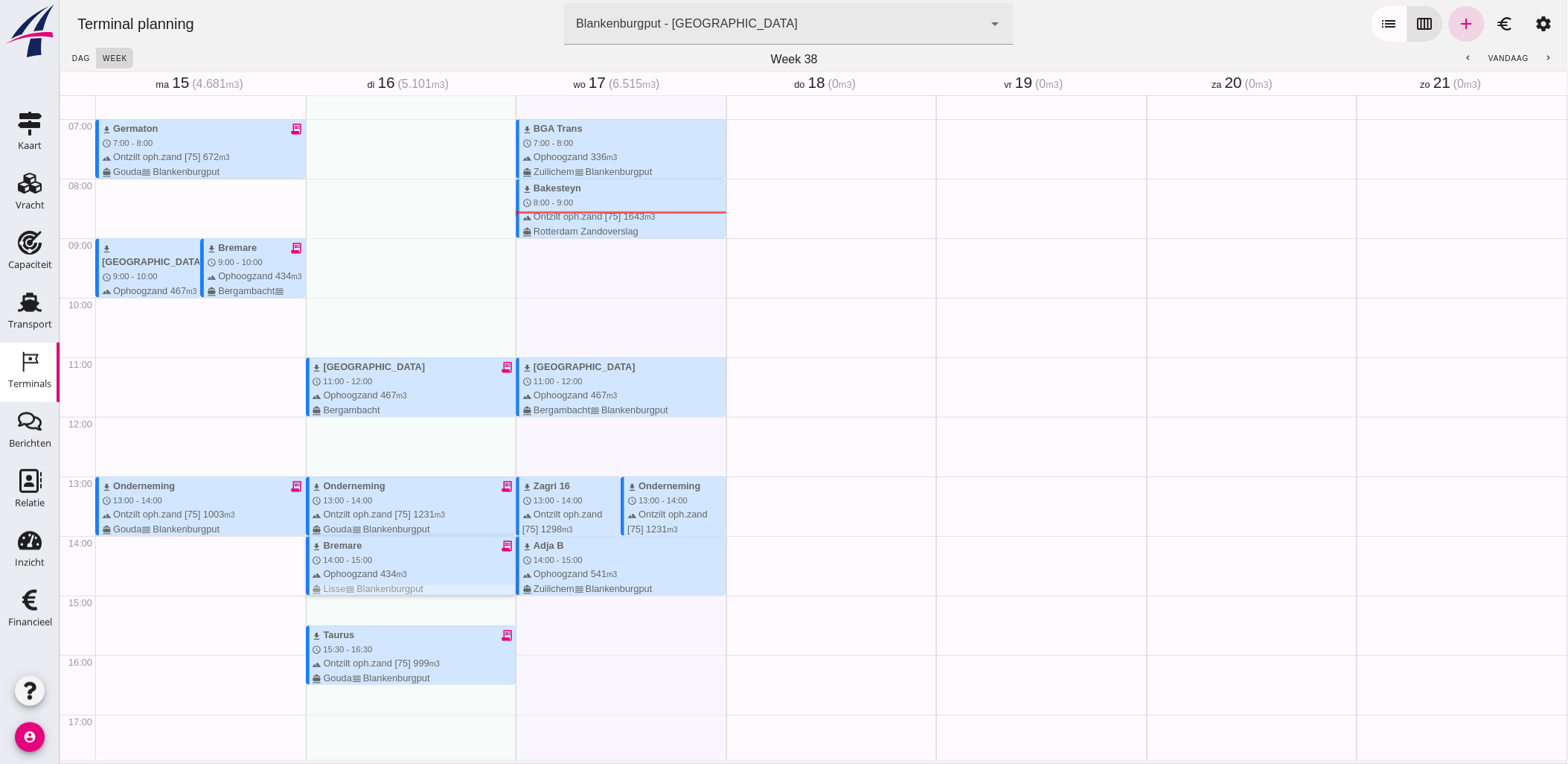
click at [476, 551] on div "download Bremare receipt_long" at bounding box center [413, 544] width 203 height 14
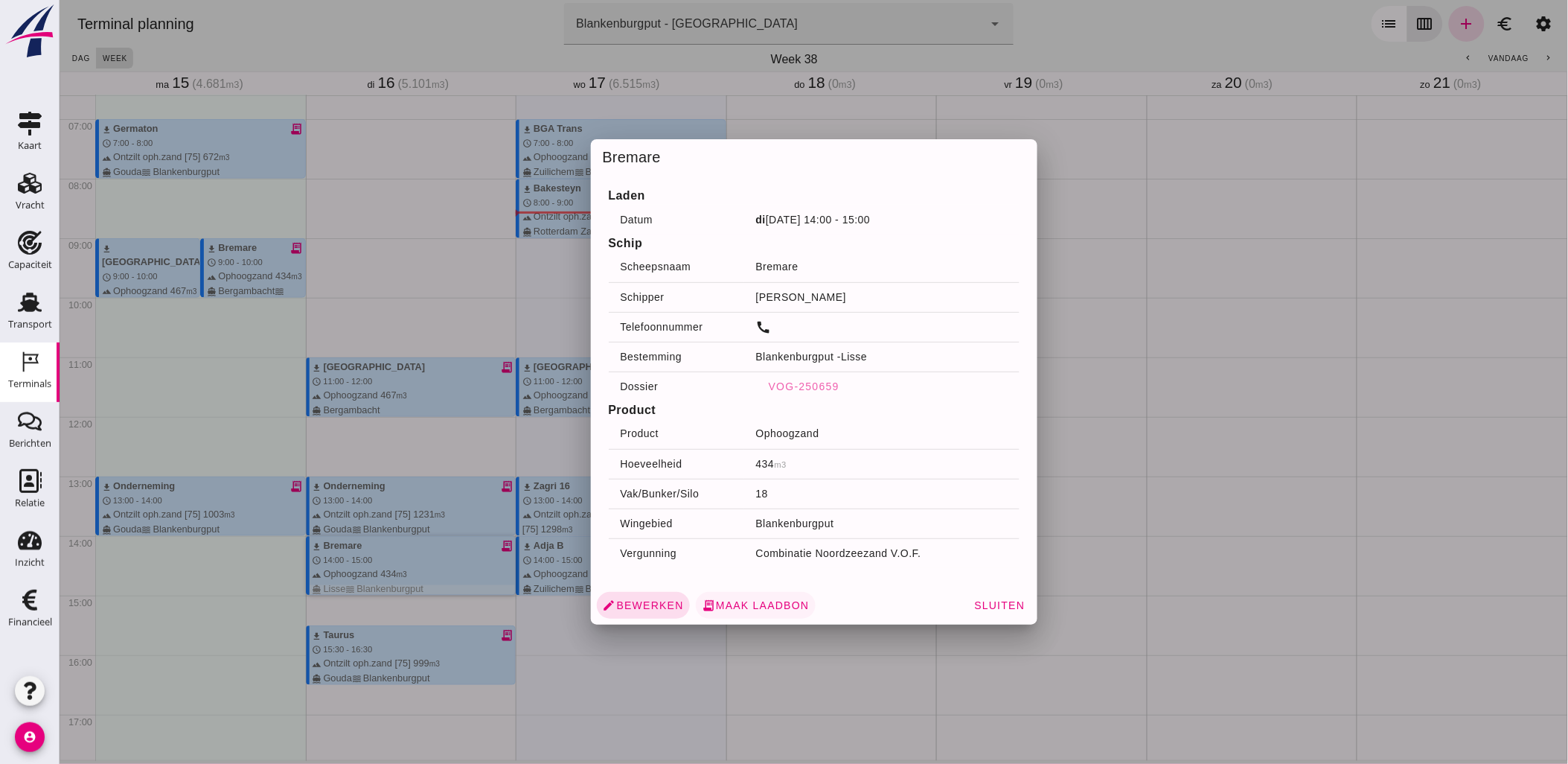
click at [752, 600] on span "receipt_long Maak laadbon" at bounding box center [754, 605] width 108 height 14
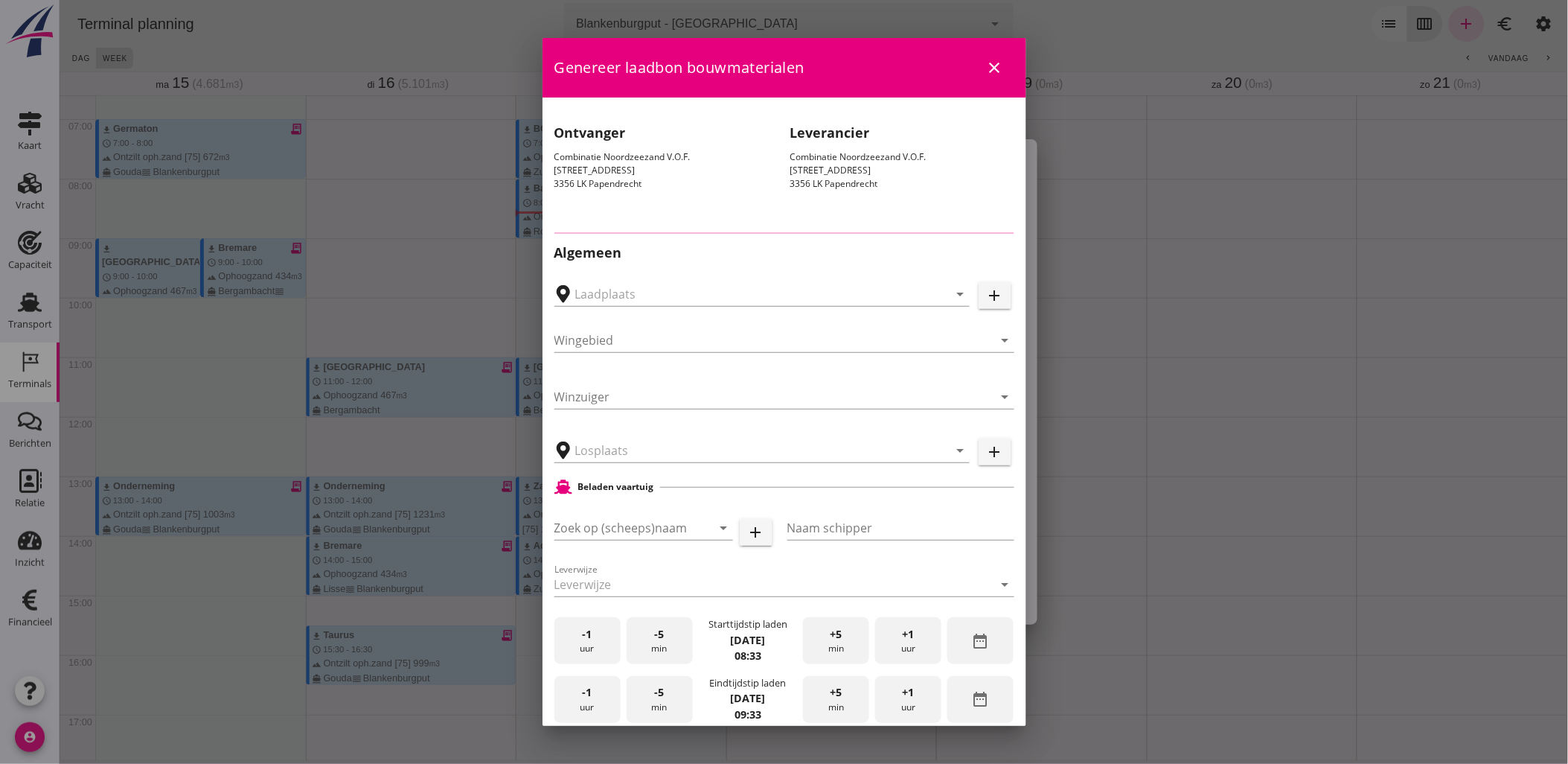
click at [990, 64] on icon "close" at bounding box center [994, 67] width 18 height 18
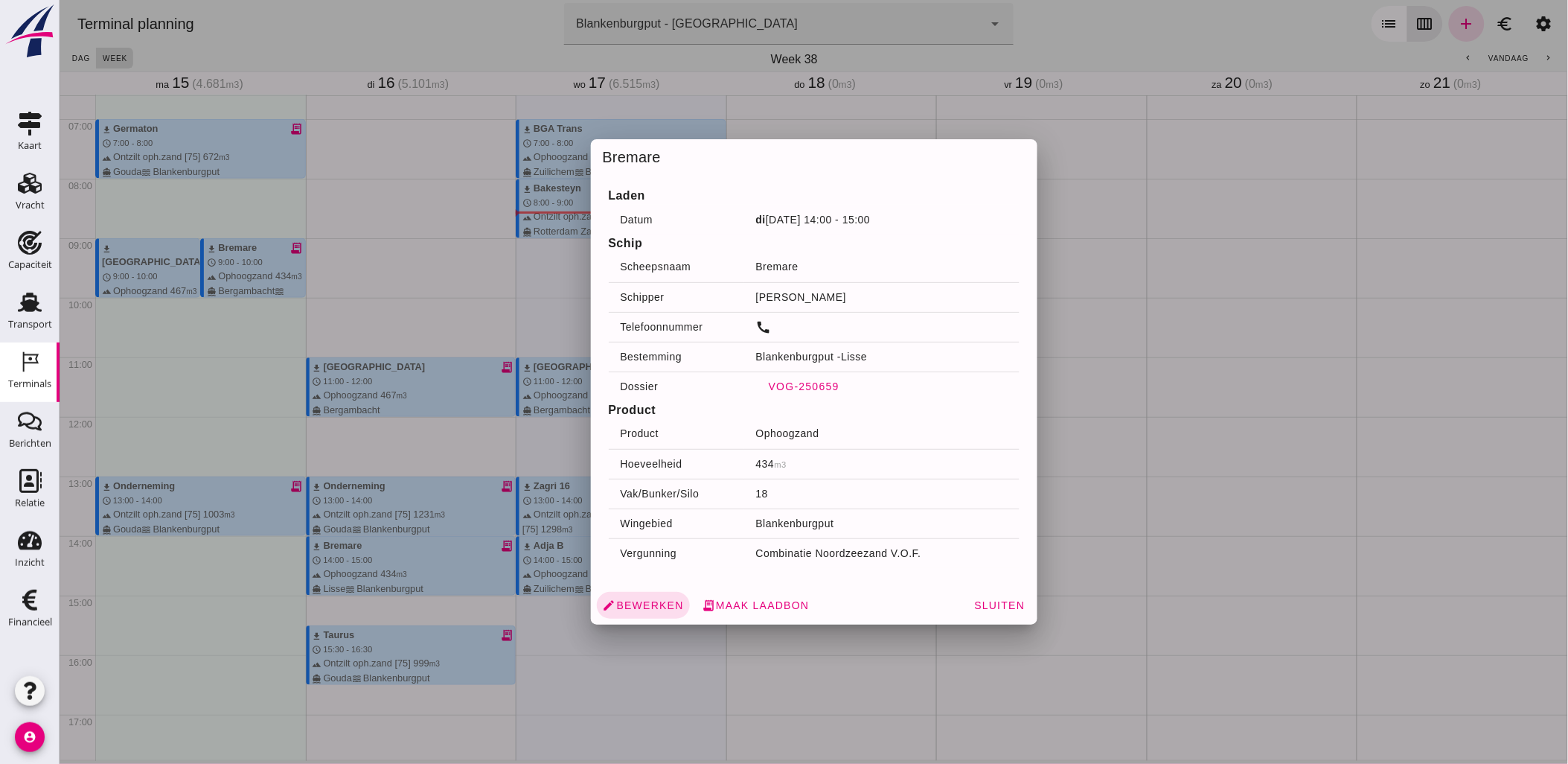
click at [809, 391] on span "VOG-250659" at bounding box center [802, 386] width 71 height 12
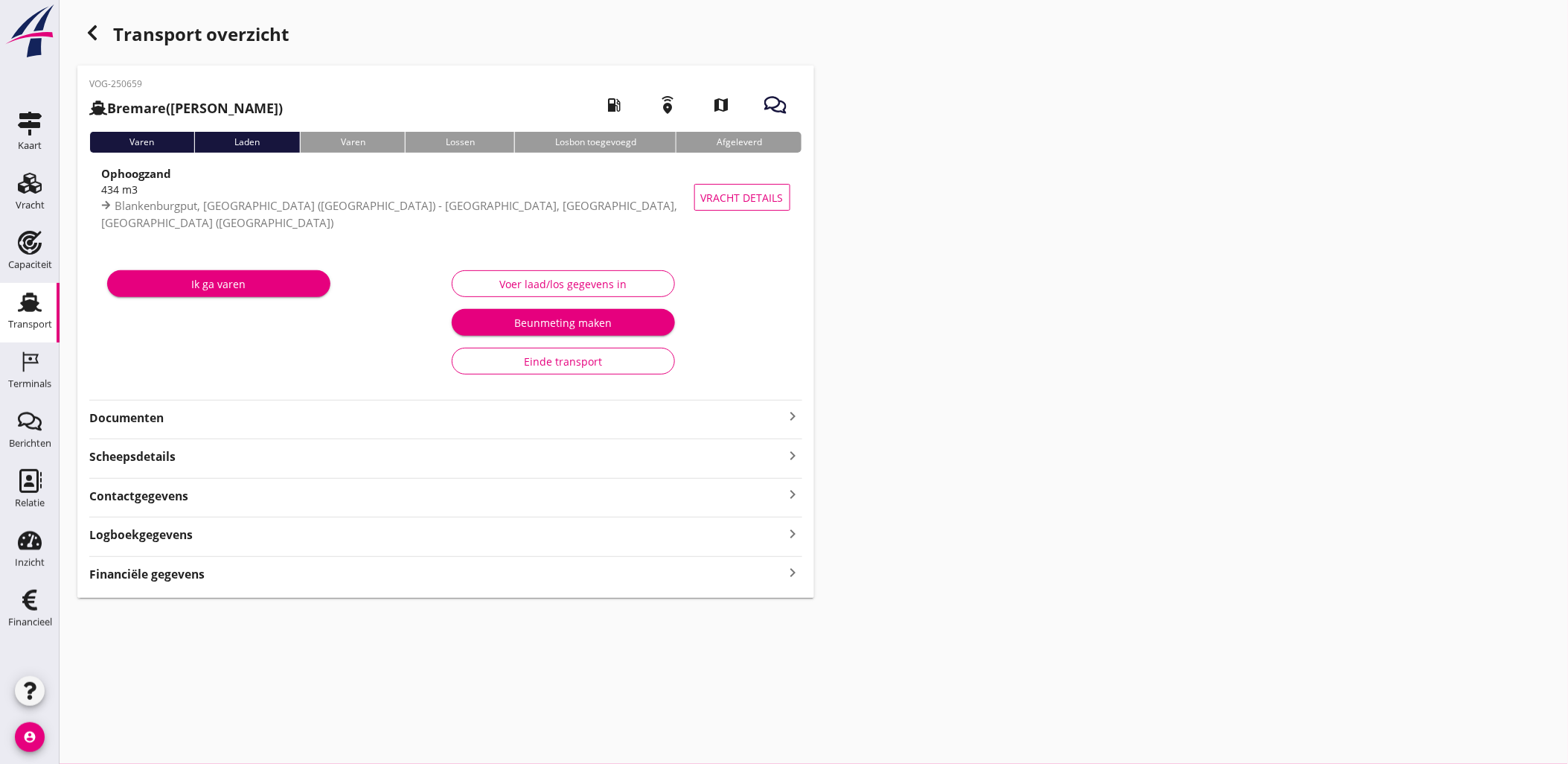
click at [152, 377] on div "Ik ga varen" at bounding box center [274, 323] width 345 height 125
click at [160, 422] on strong "Documenten" at bounding box center [437, 418] width 695 height 18
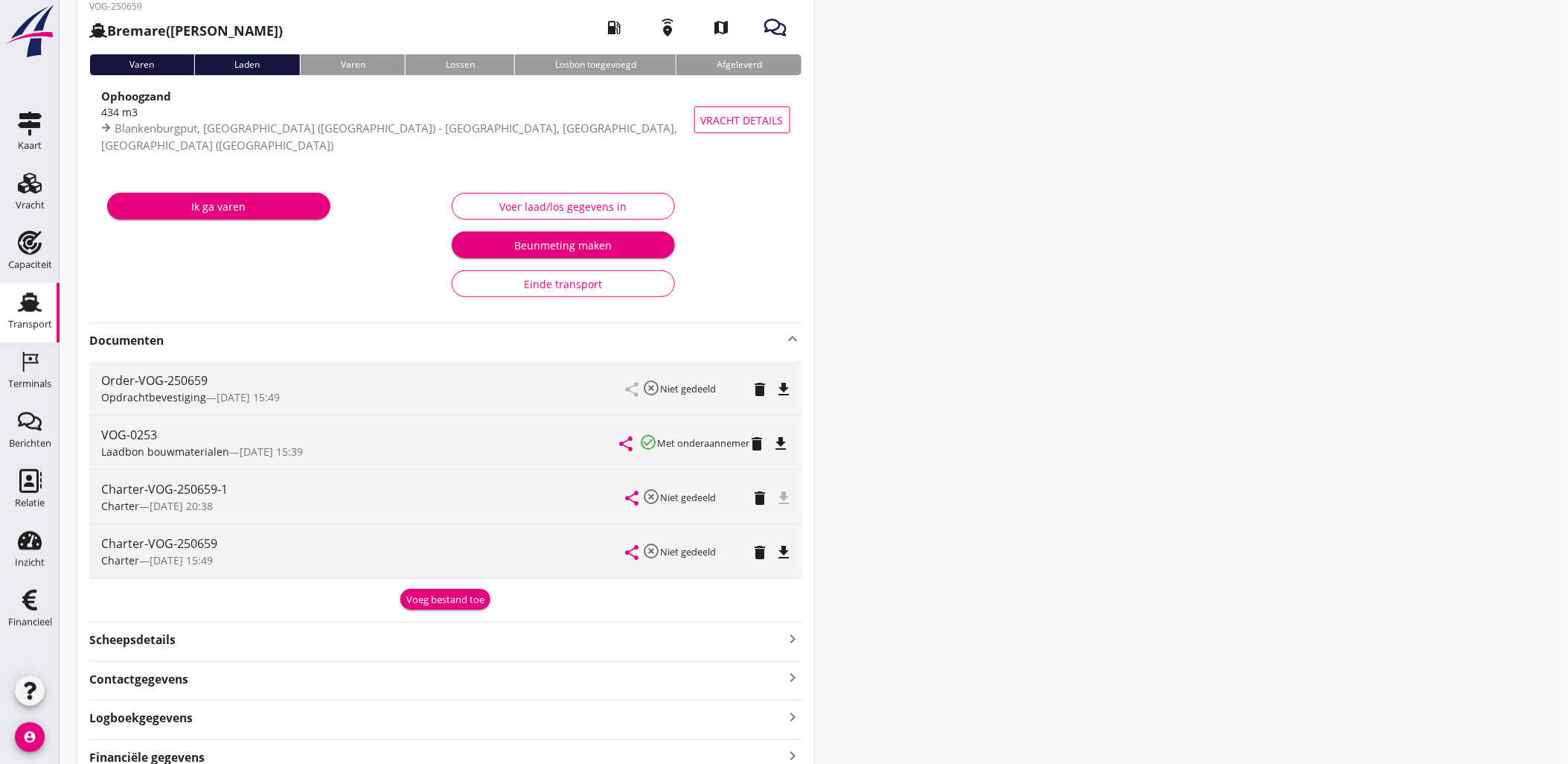
scroll to position [148, 0]
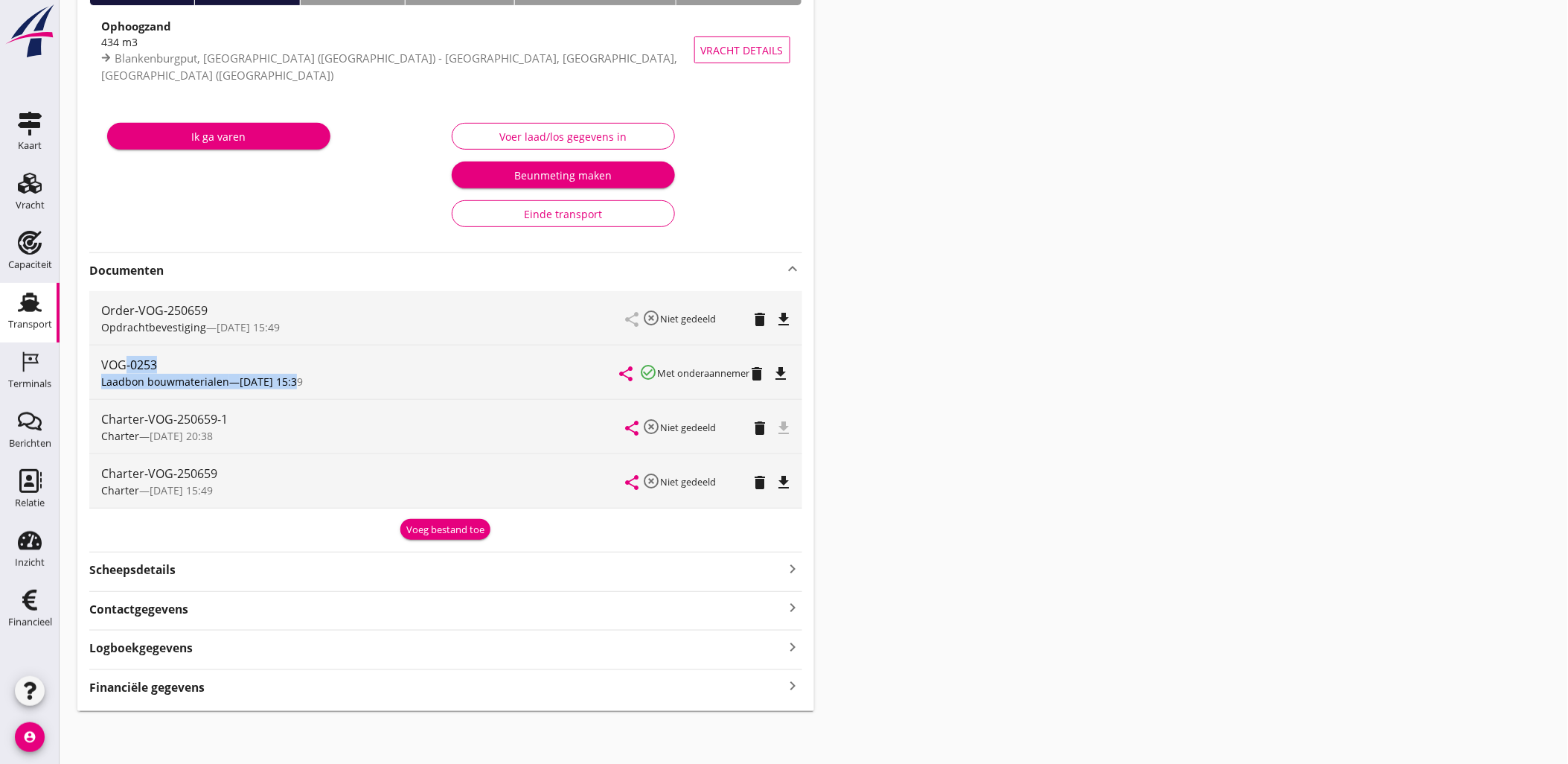
drag, startPoint x: 124, startPoint y: 369, endPoint x: 294, endPoint y: 383, distance: 170.6
click at [294, 383] on div "VOG-0253 Laadbon bouwmaterialen — [DATE] 15:39" at bounding box center [361, 372] width 519 height 54
drag, startPoint x: 294, startPoint y: 383, endPoint x: 590, endPoint y: 386, distance: 296.0
click at [400, 388] on div "Laadbon bouwmaterialen — [DATE] 15:39" at bounding box center [361, 381] width 519 height 16
click at [786, 370] on icon "file_download" at bounding box center [780, 373] width 18 height 18
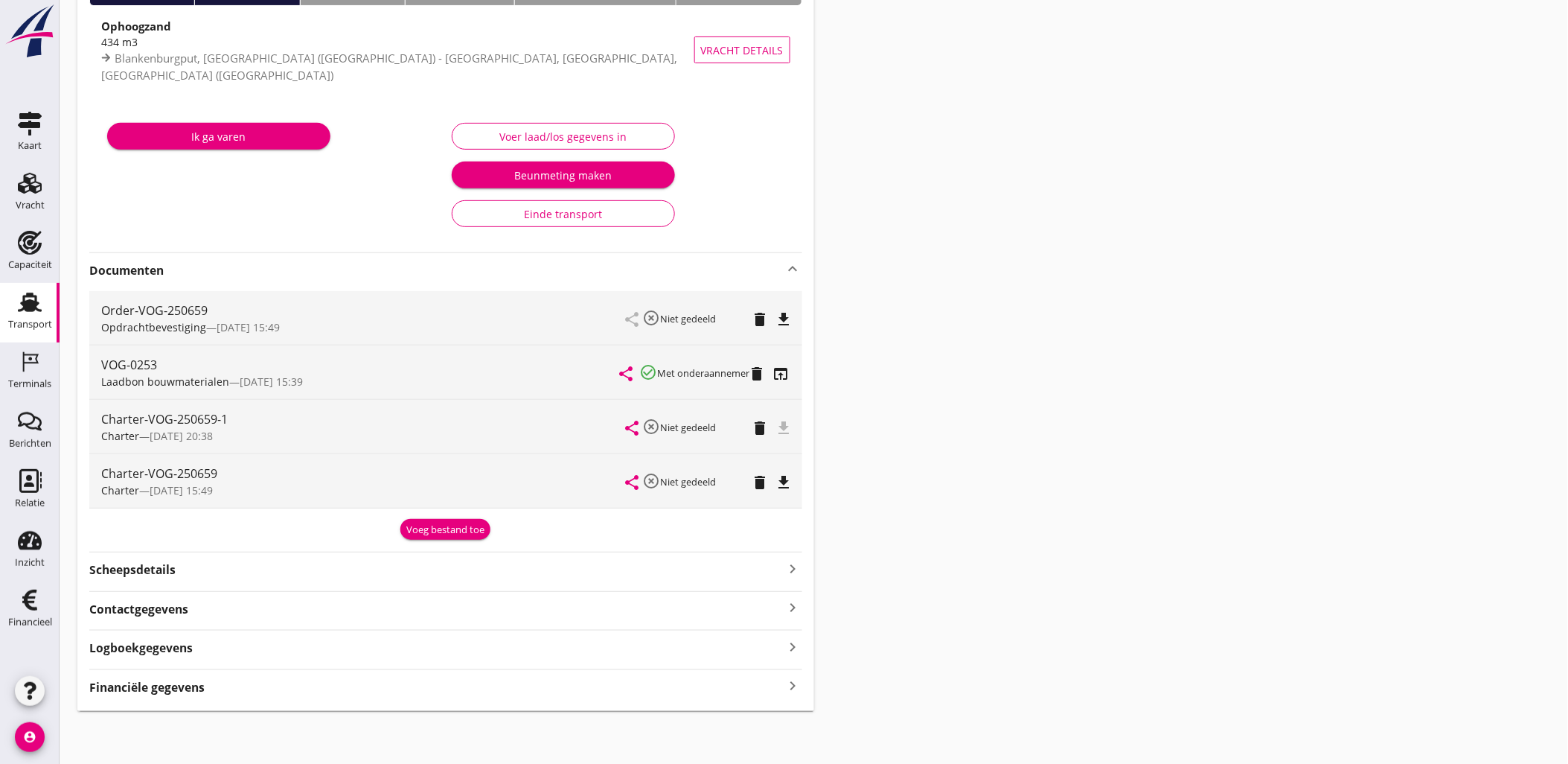
click at [196, 574] on div "Scheepsdetails keyboard_arrow_right" at bounding box center [445, 568] width 713 height 20
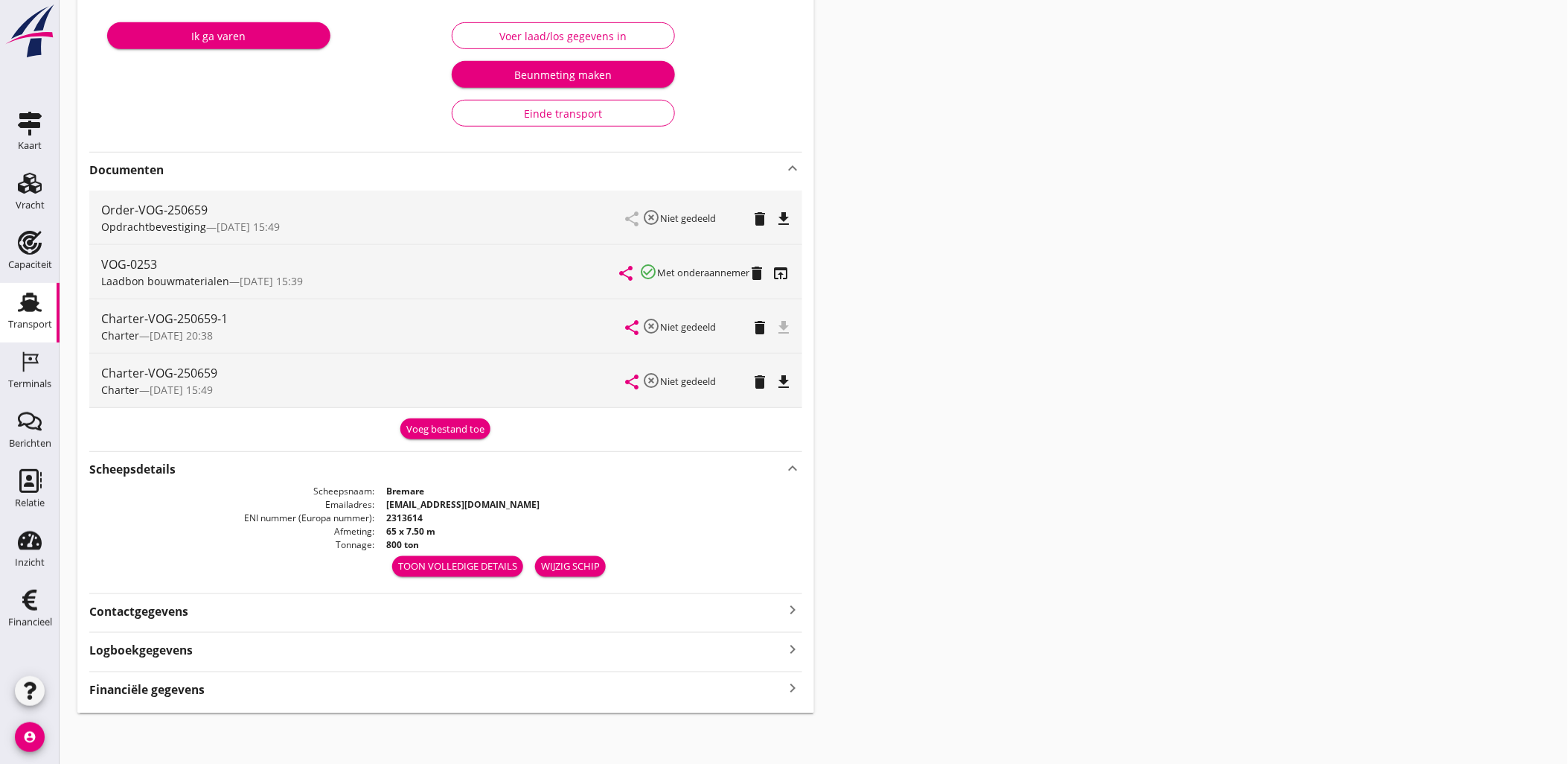
scroll to position [250, 0]
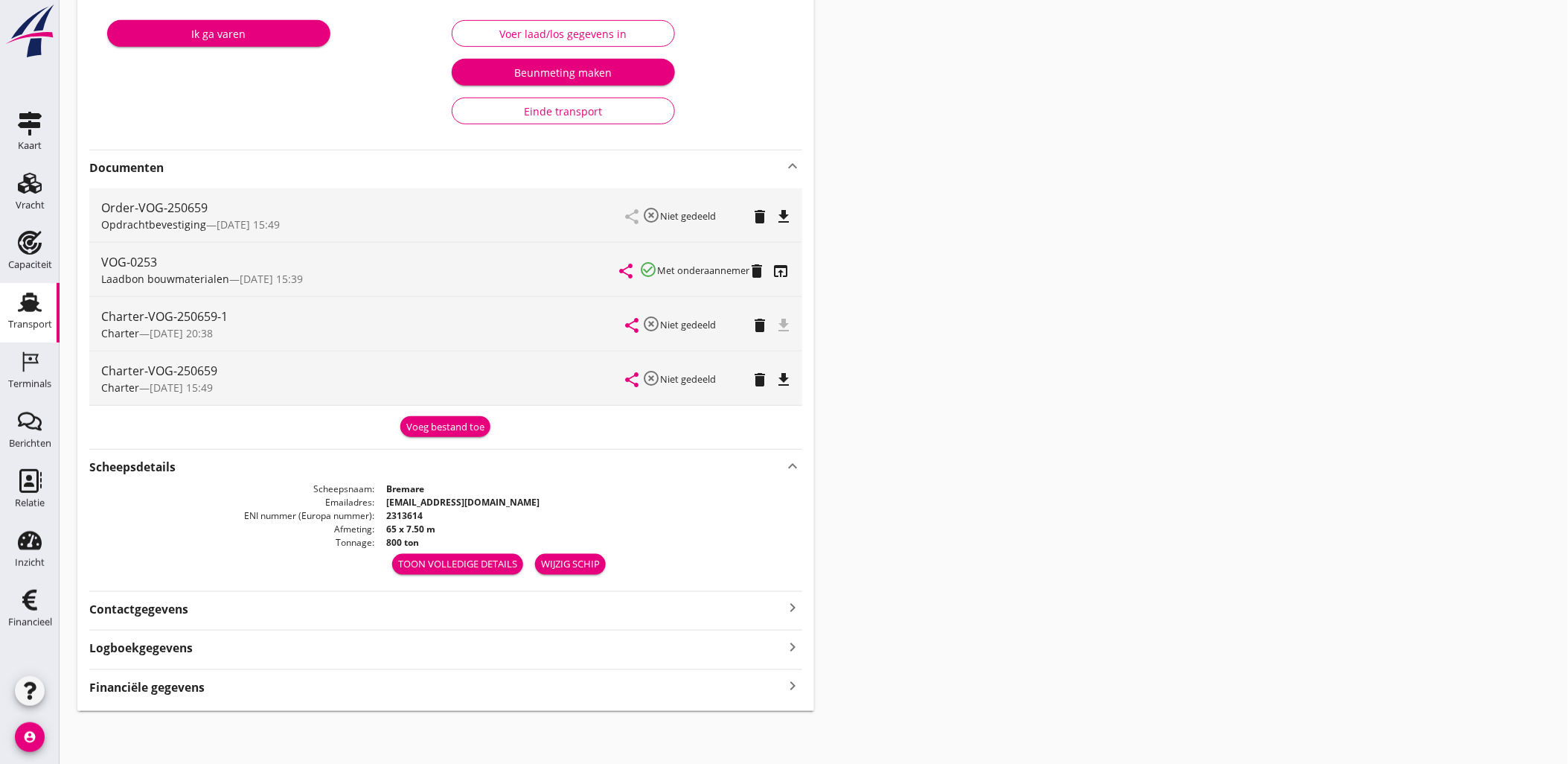
click at [1023, 501] on div "Transport overzicht VOG-250659 Bremare ([PERSON_NAME]) local_gas_station emerge…" at bounding box center [814, 239] width 1508 height 979
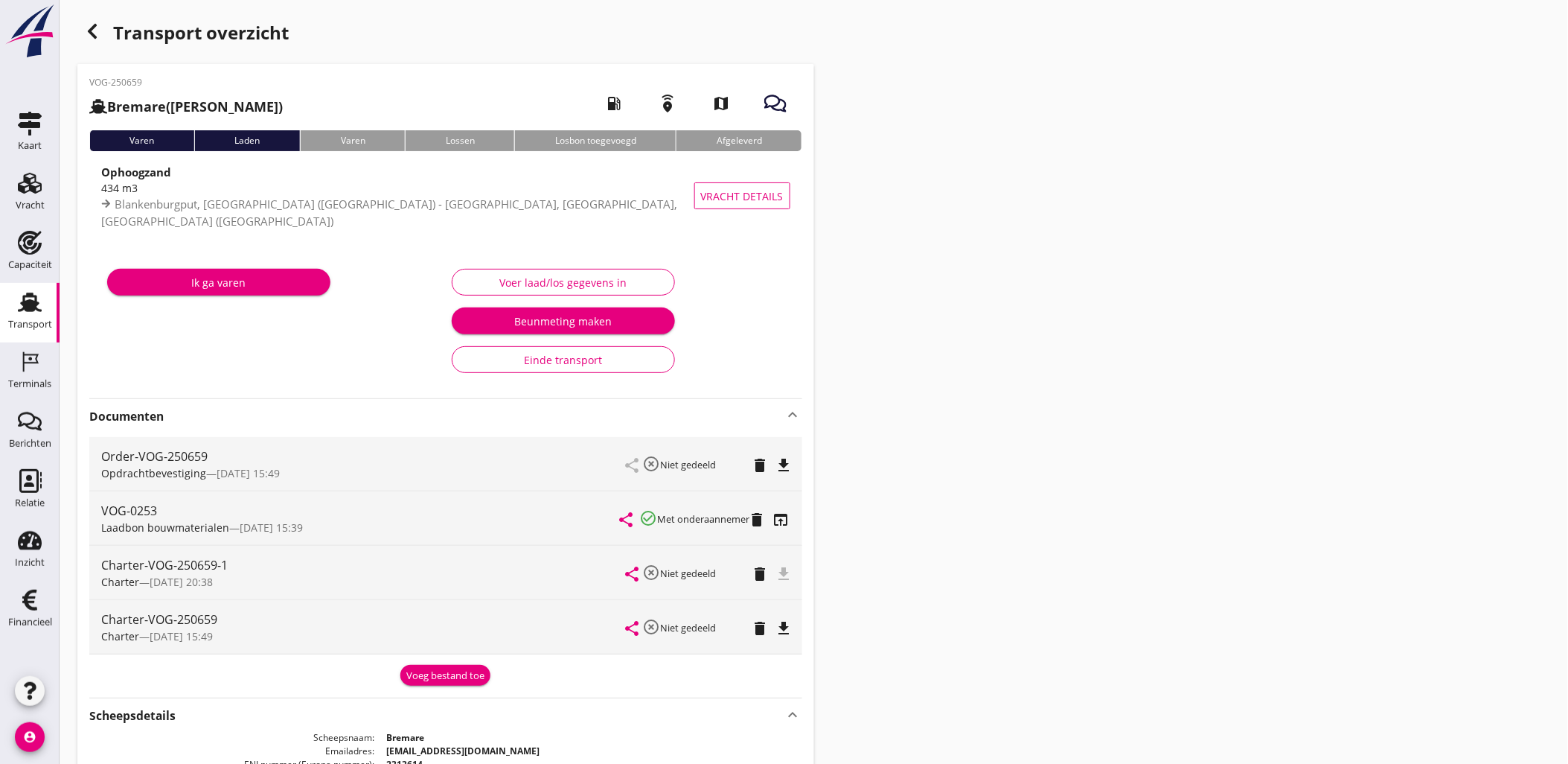
scroll to position [0, 0]
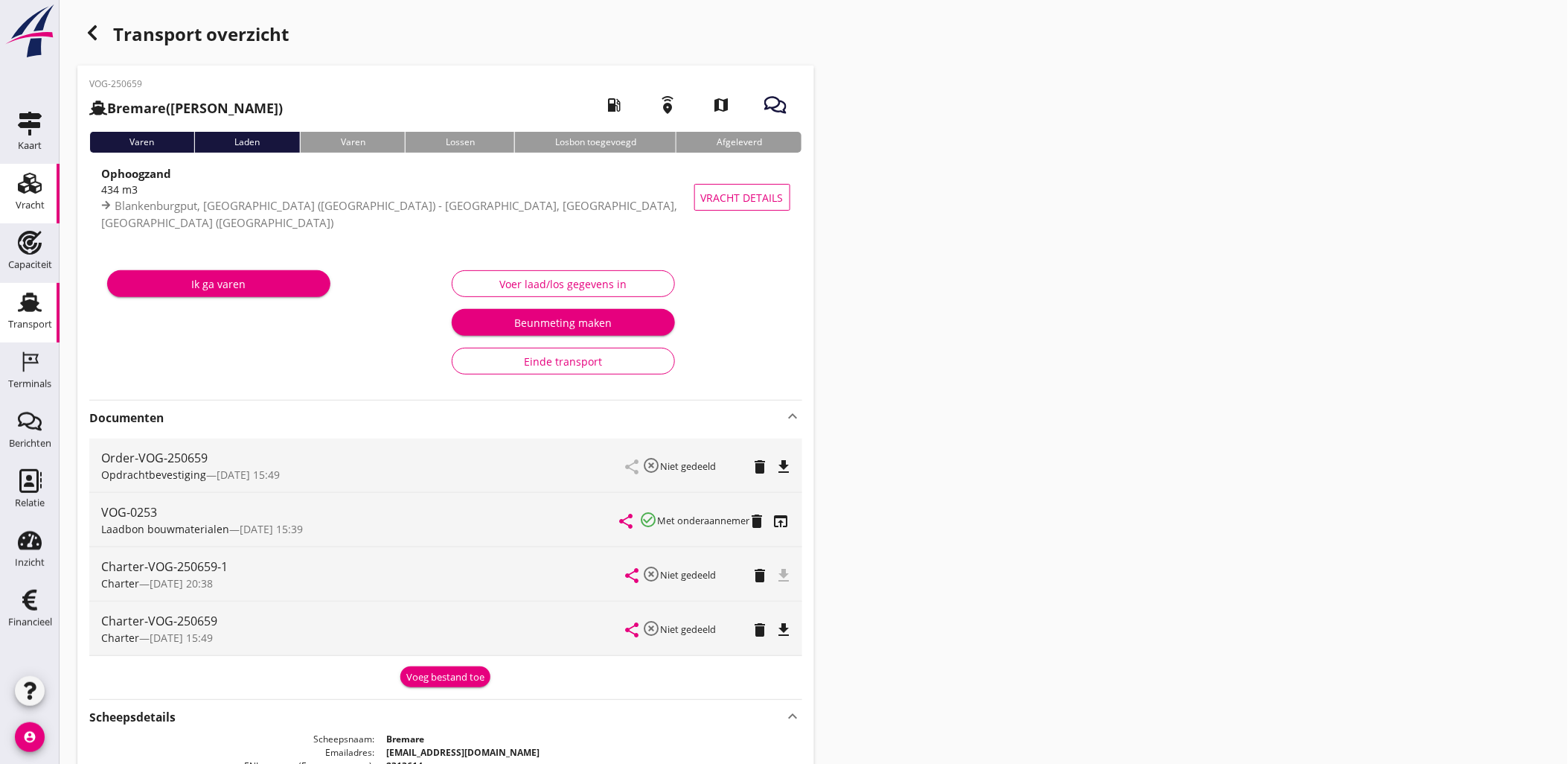
click at [33, 189] on use at bounding box center [30, 183] width 24 height 21
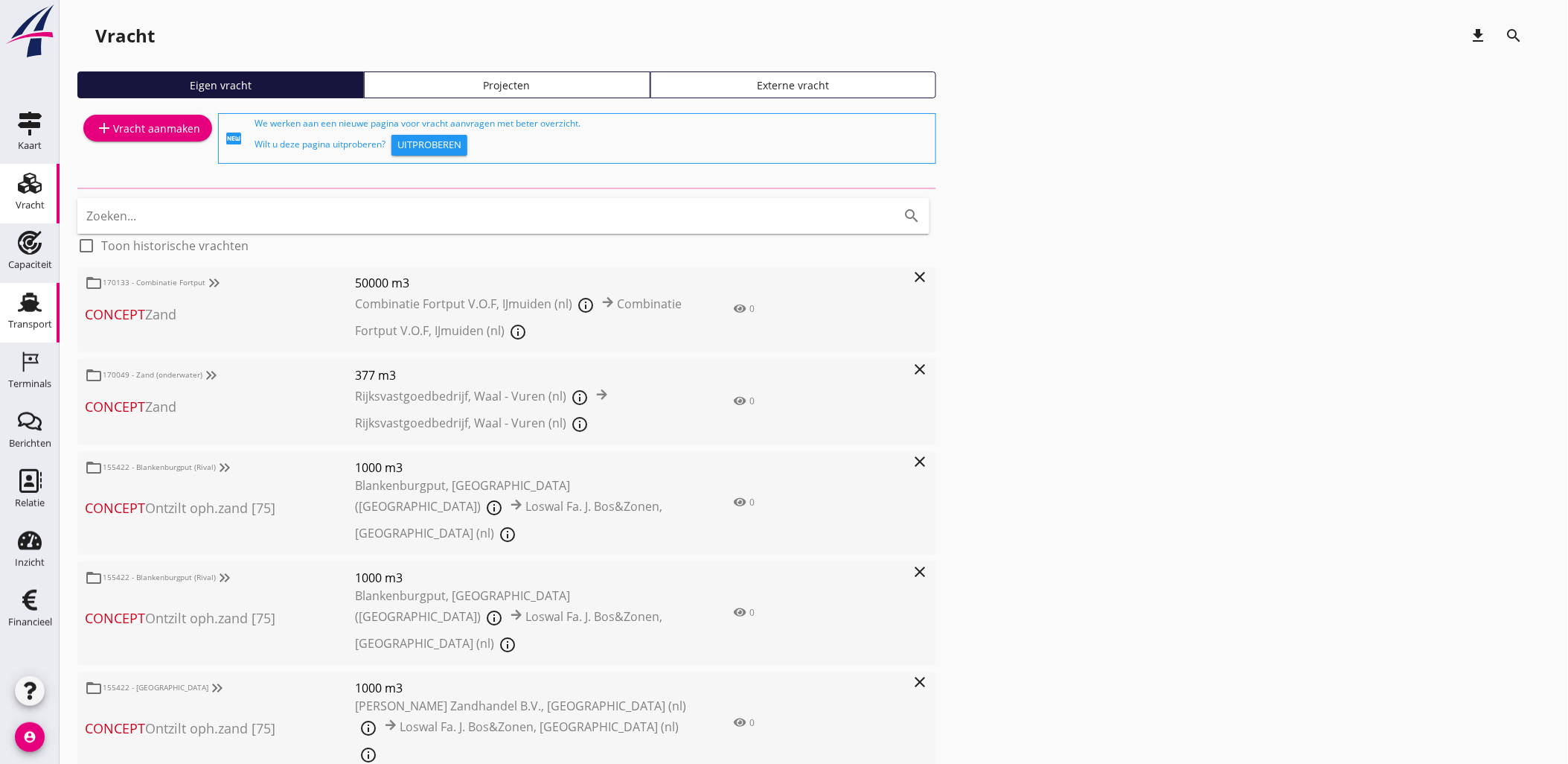
click at [32, 306] on use at bounding box center [30, 302] width 24 height 19
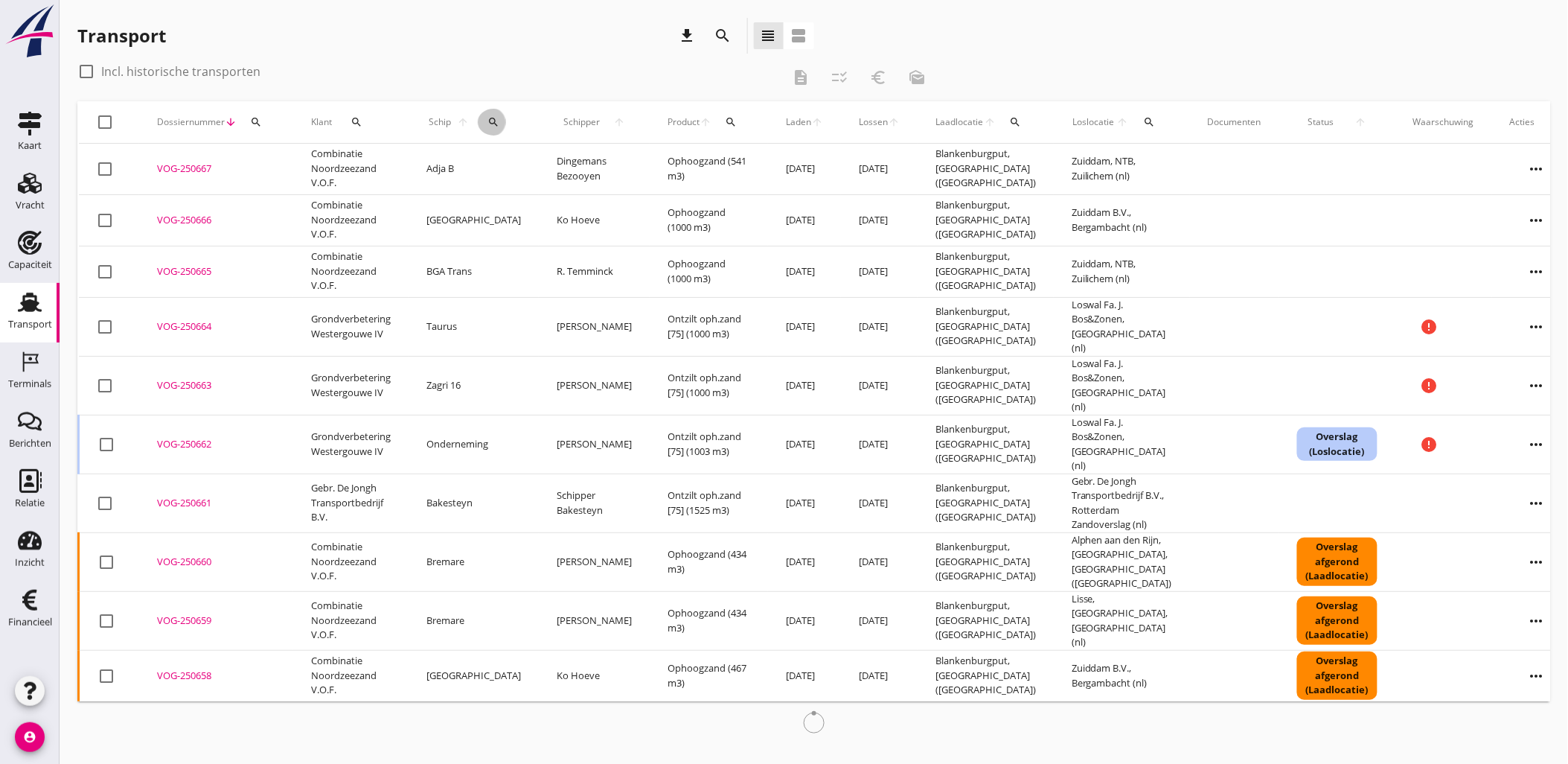
click at [487, 119] on icon "search" at bounding box center [493, 122] width 12 height 12
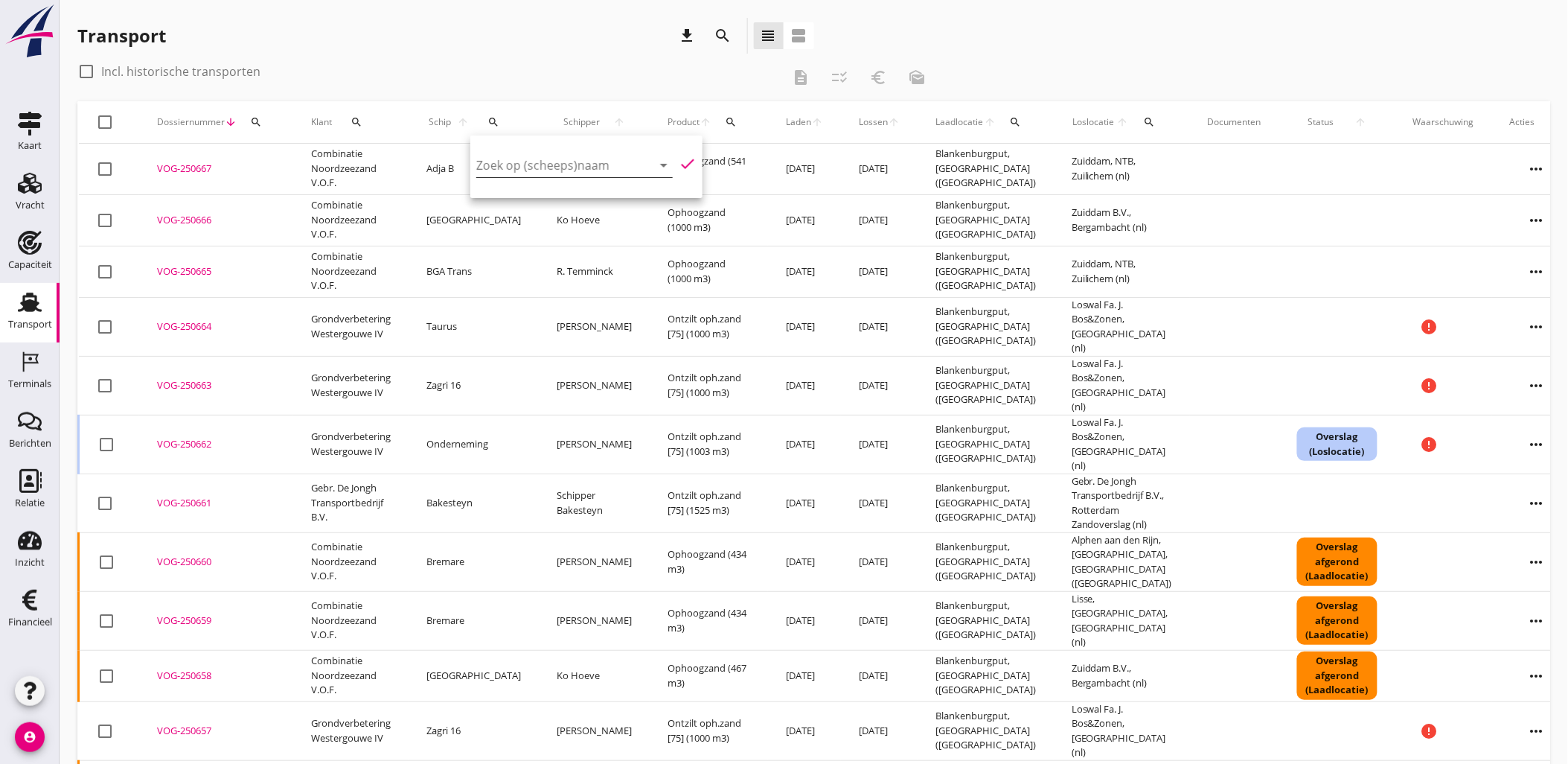
click at [510, 158] on input "Zoek op (scheeps)naam" at bounding box center [553, 165] width 155 height 24
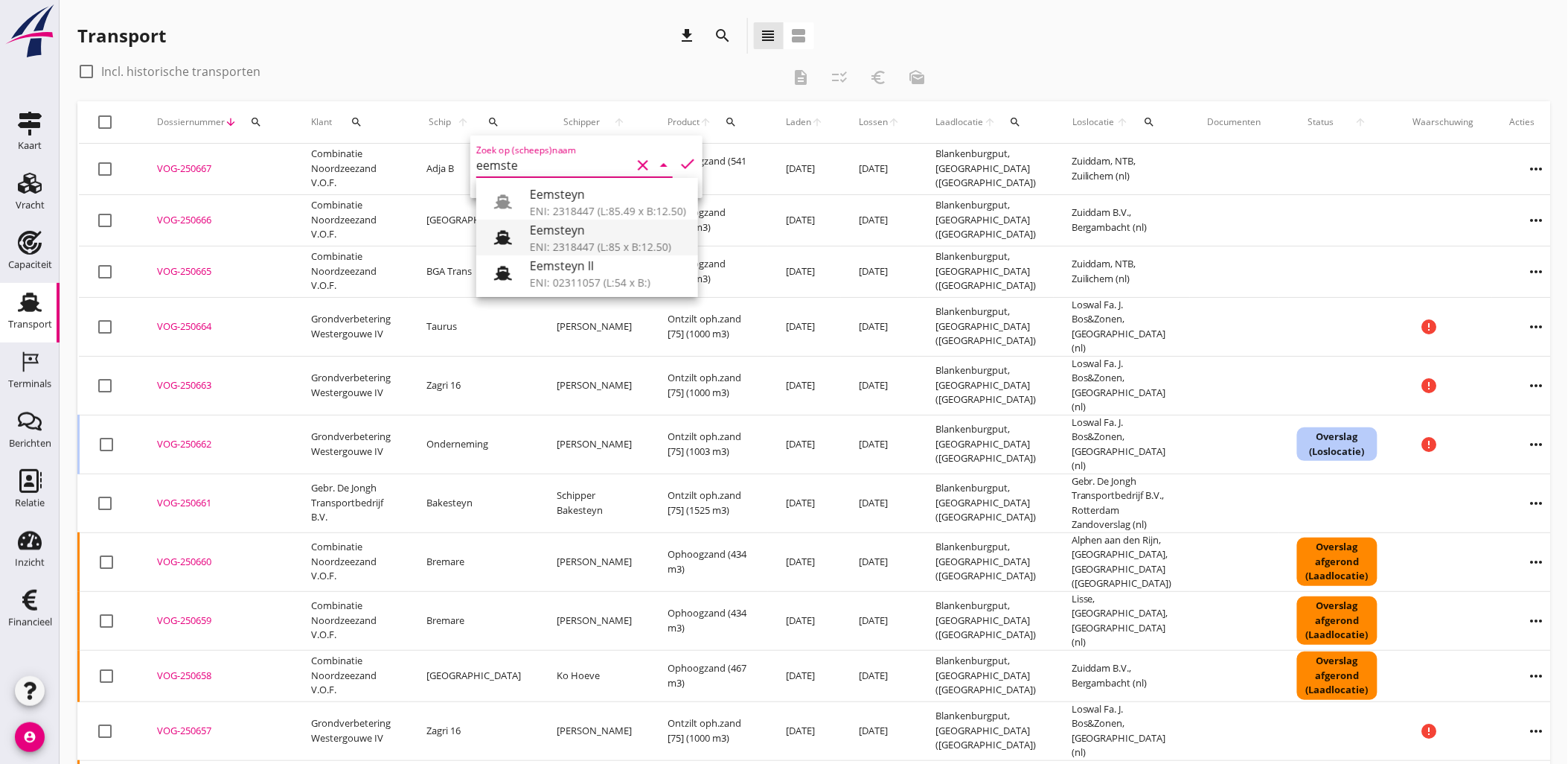
click at [605, 233] on div "Eemsteyn" at bounding box center [607, 230] width 156 height 18
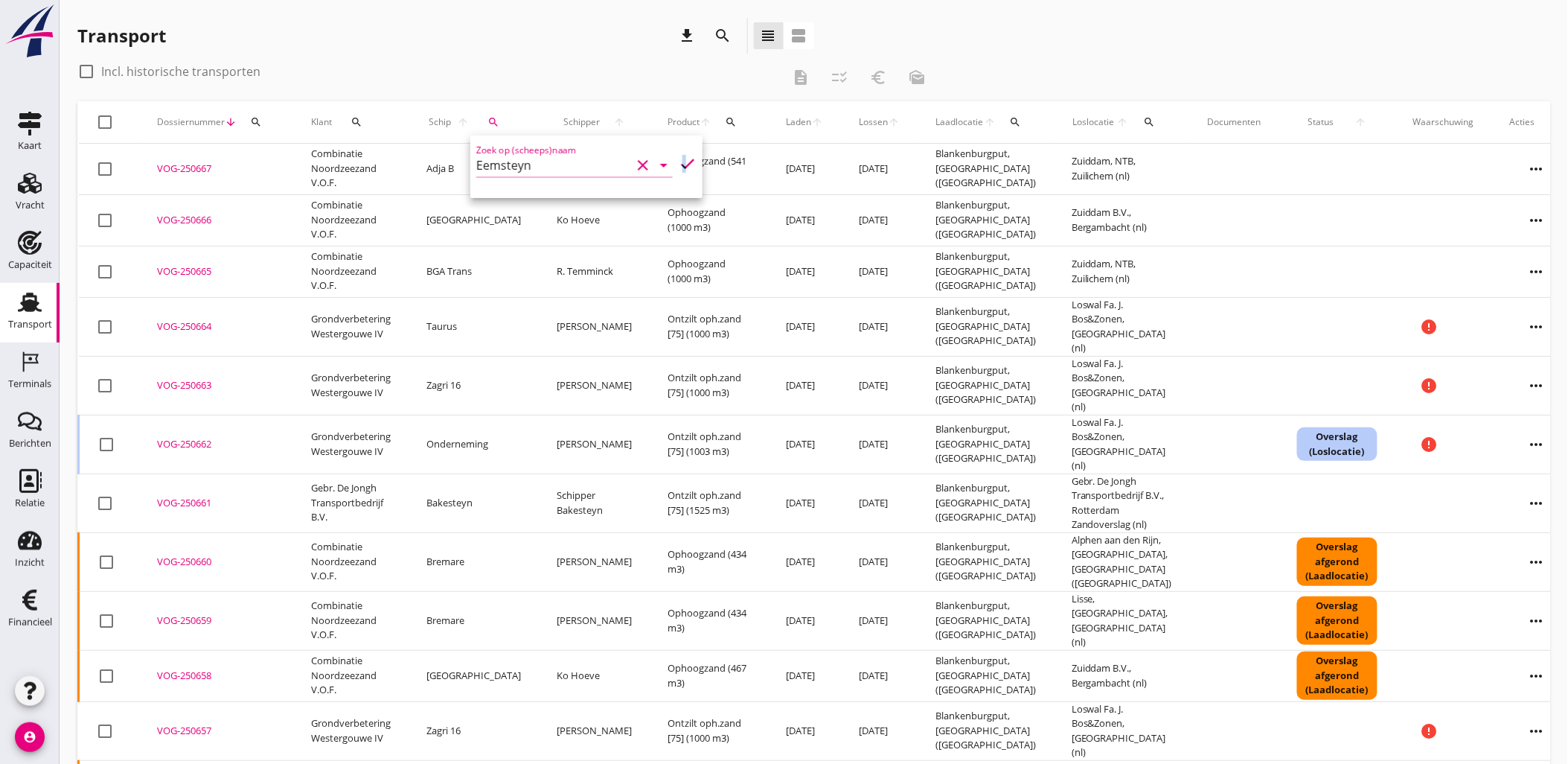
click at [679, 159] on icon "check" at bounding box center [687, 163] width 18 height 18
type input "Eemsteyn"
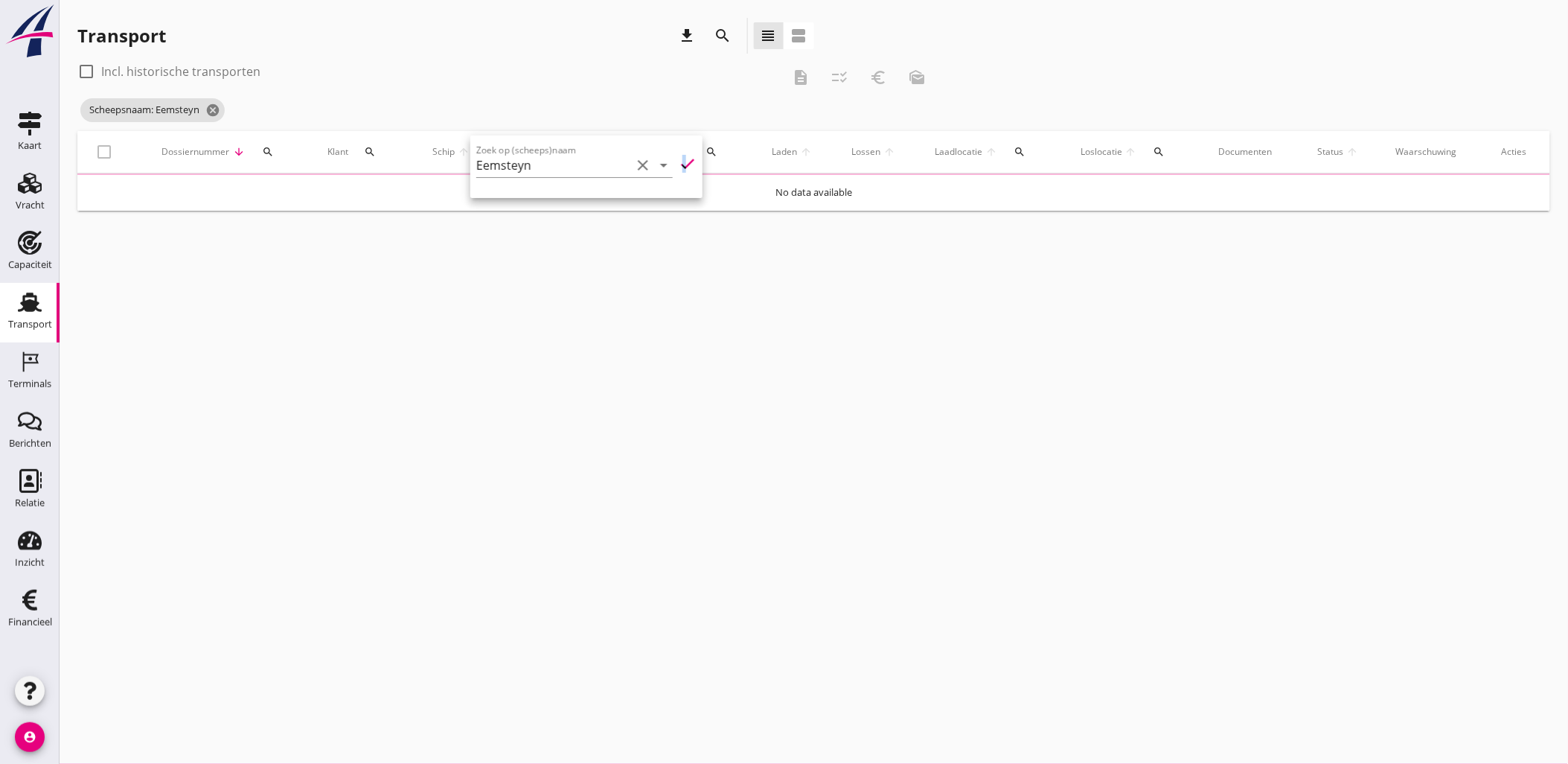
click at [168, 67] on label "Incl. historische transporten" at bounding box center [181, 71] width 160 height 15
checkbox input "true"
